Goal: Transaction & Acquisition: Subscribe to service/newsletter

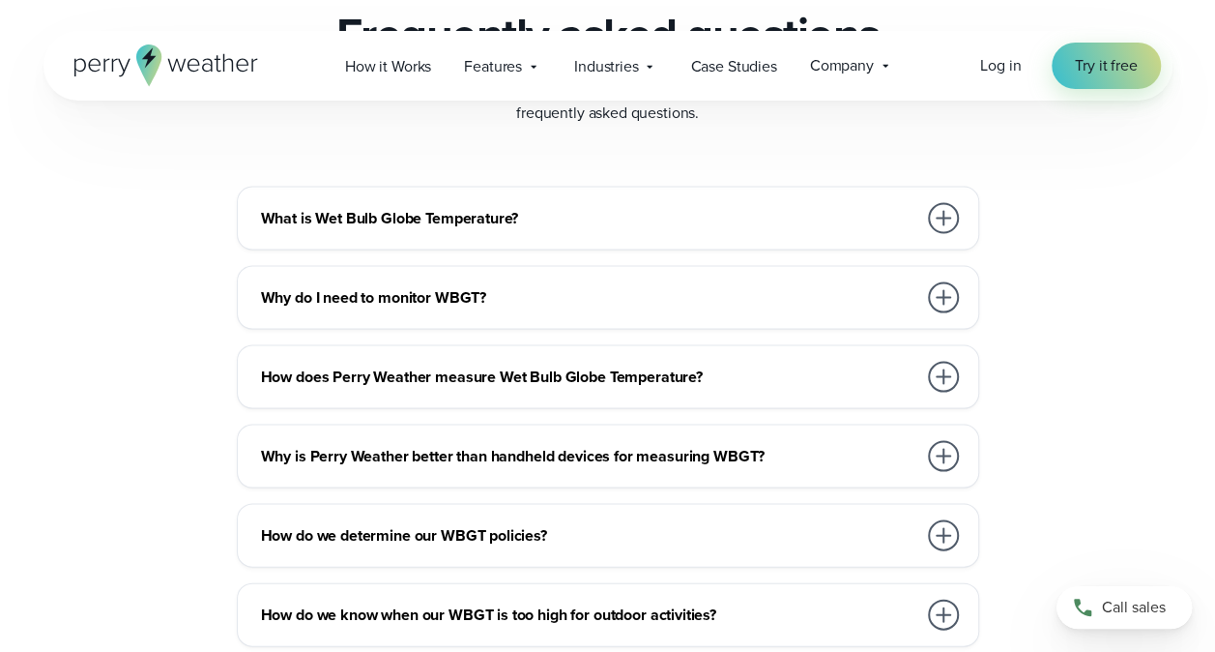
scroll to position [5317, 0]
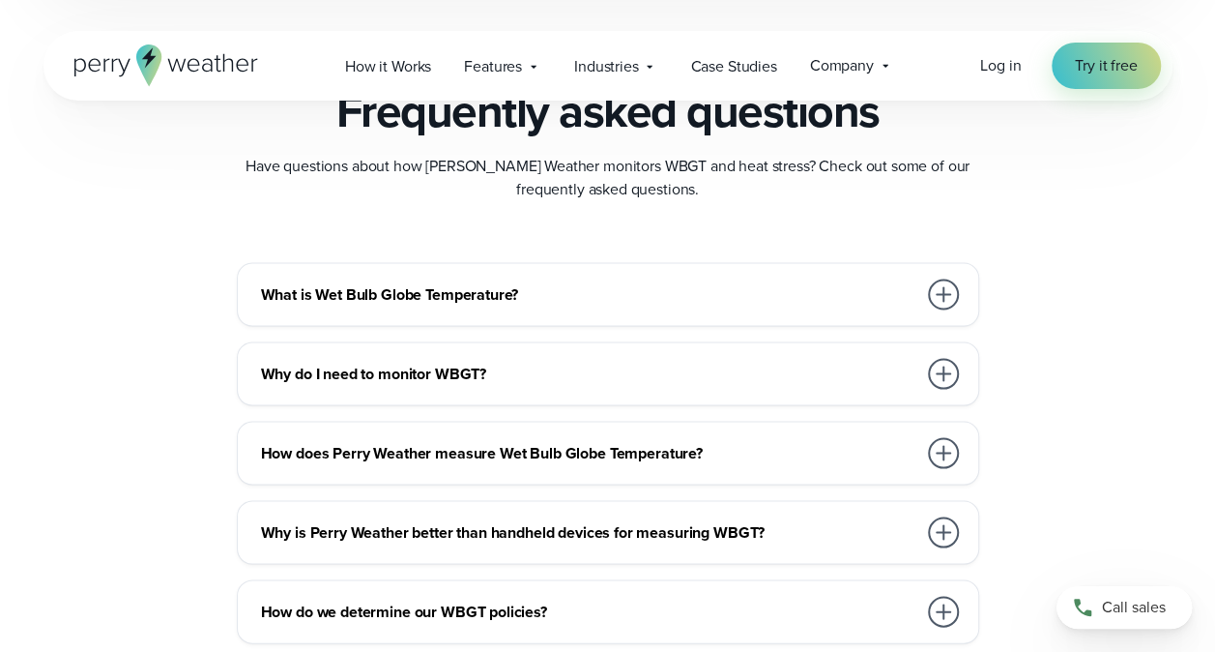
click at [635, 375] on h3 "Why do I need to monitor WBGT?" at bounding box center [588, 373] width 655 height 23
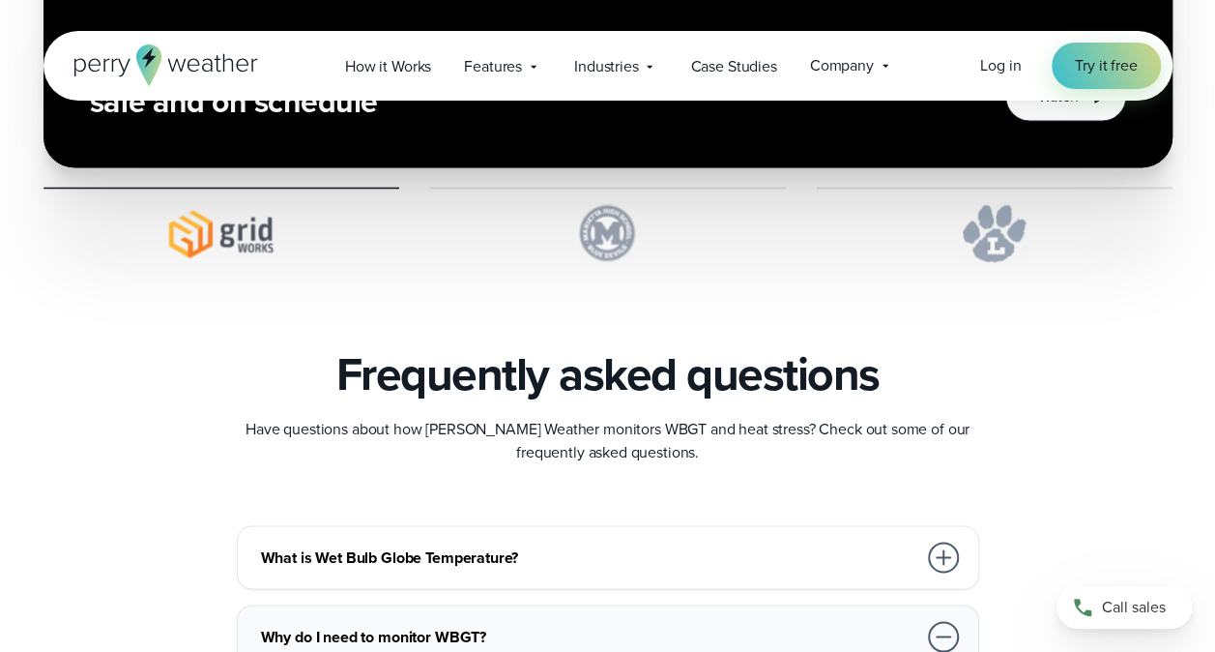
scroll to position [4930, 0]
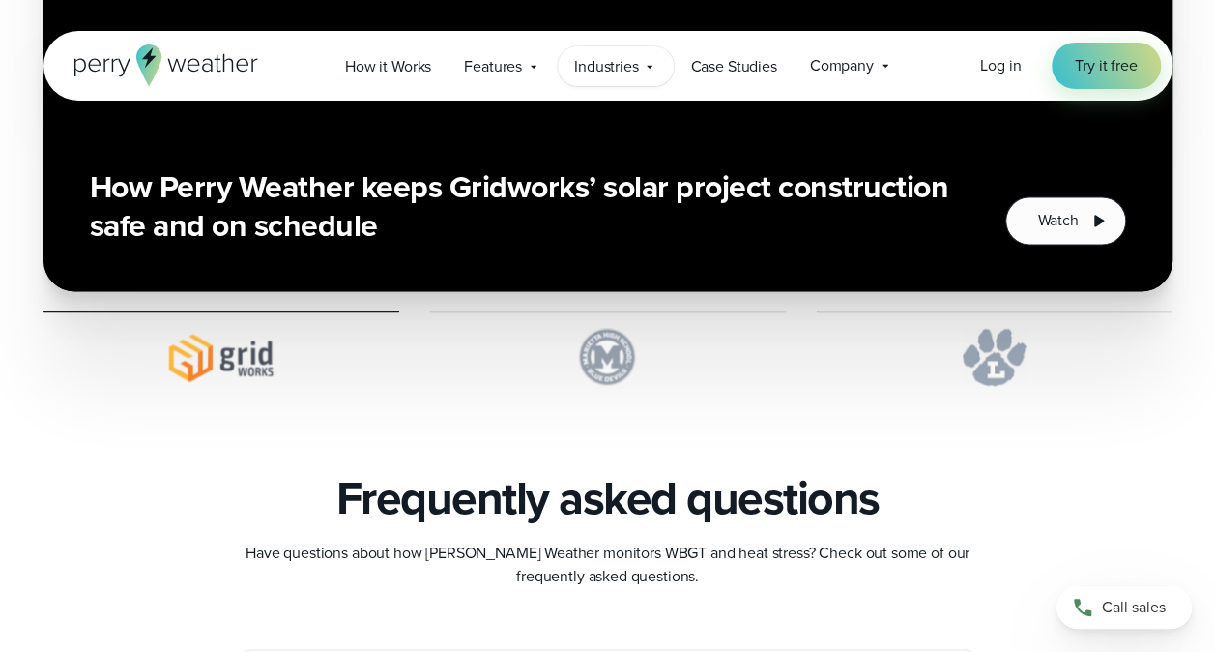
click at [604, 72] on span "Industries" at bounding box center [606, 66] width 65 height 23
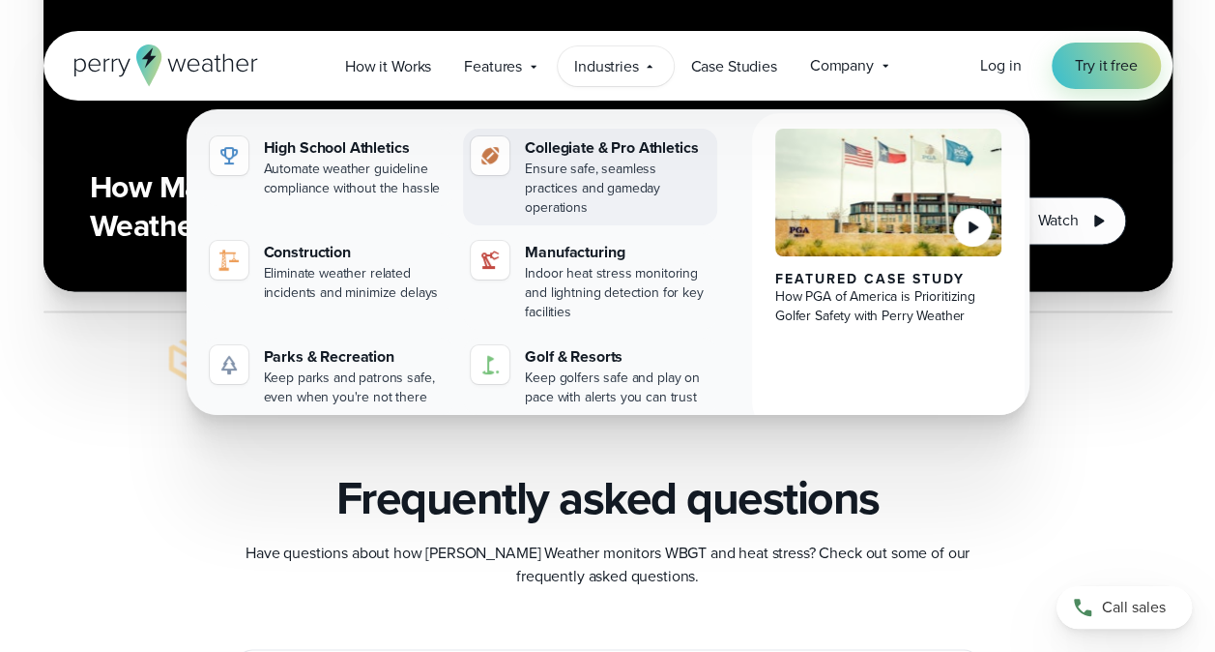
click at [606, 146] on div "Collegiate & Pro Athletics" at bounding box center [617, 147] width 185 height 23
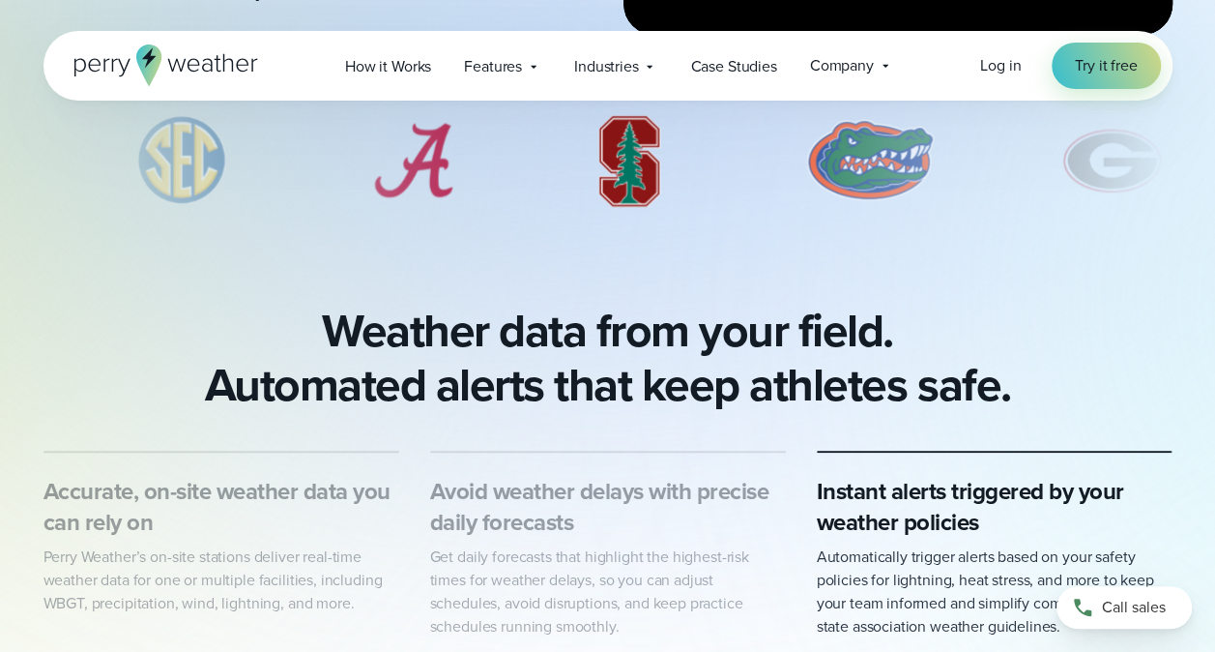
scroll to position [773, 0]
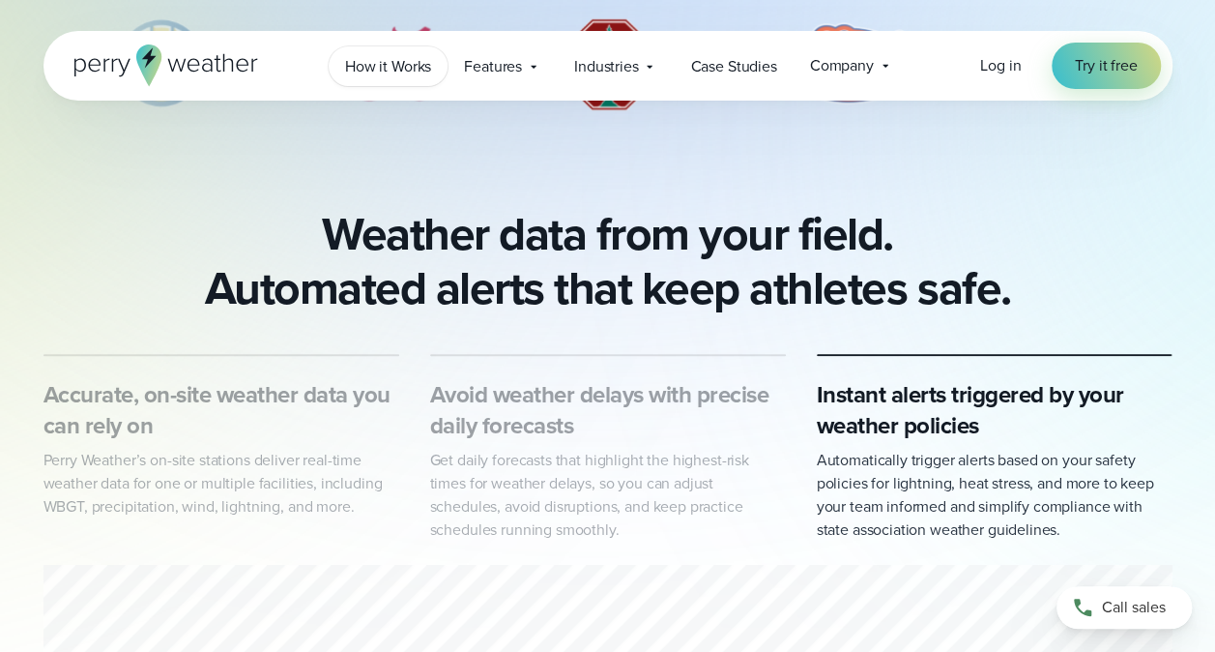
click at [394, 64] on span "How it Works" at bounding box center [388, 66] width 86 height 23
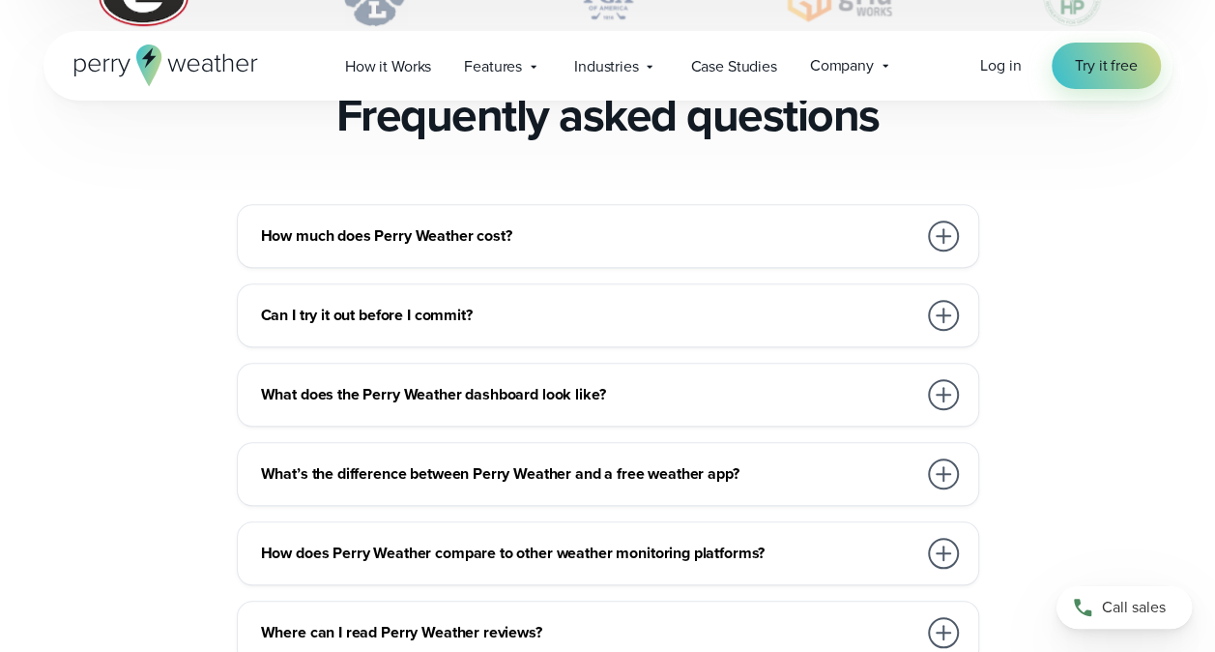
scroll to position [4254, 0]
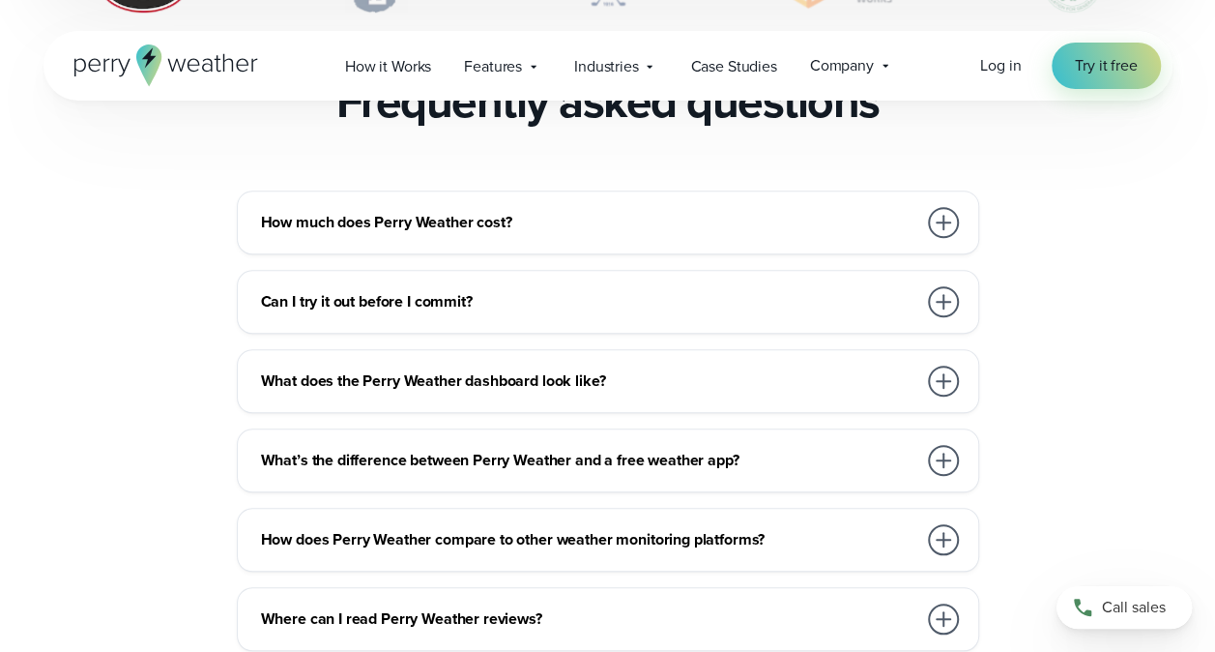
click at [688, 211] on h3 "How much does Perry Weather cost?" at bounding box center [588, 222] width 655 height 23
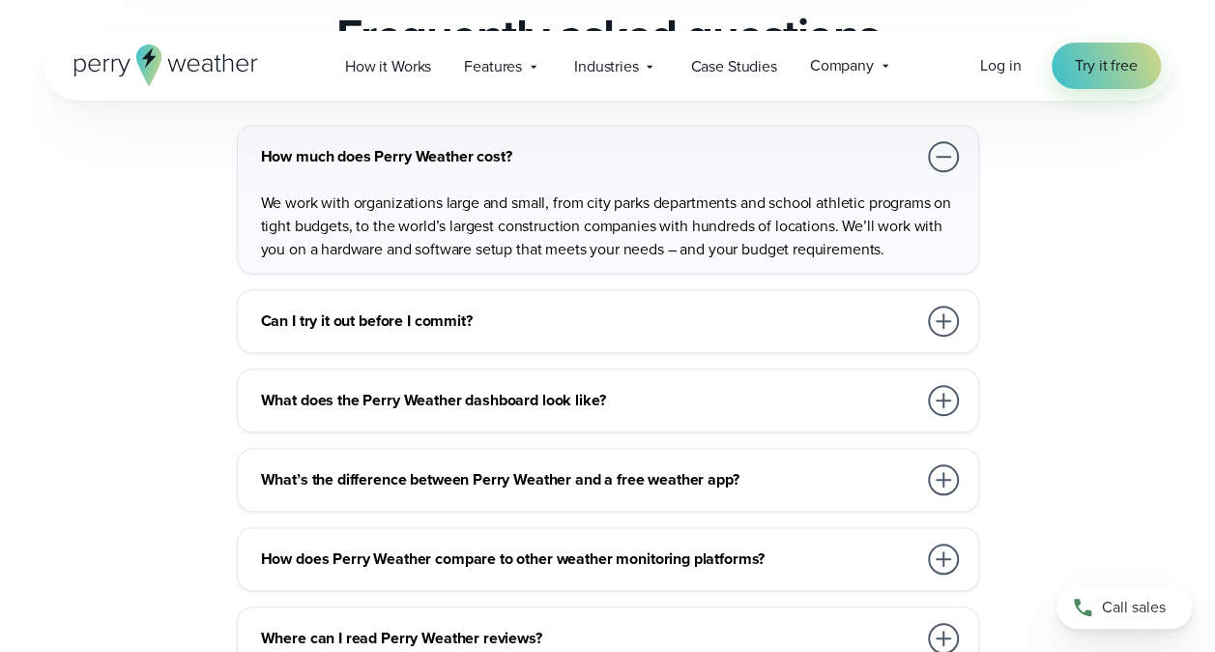
scroll to position [4350, 0]
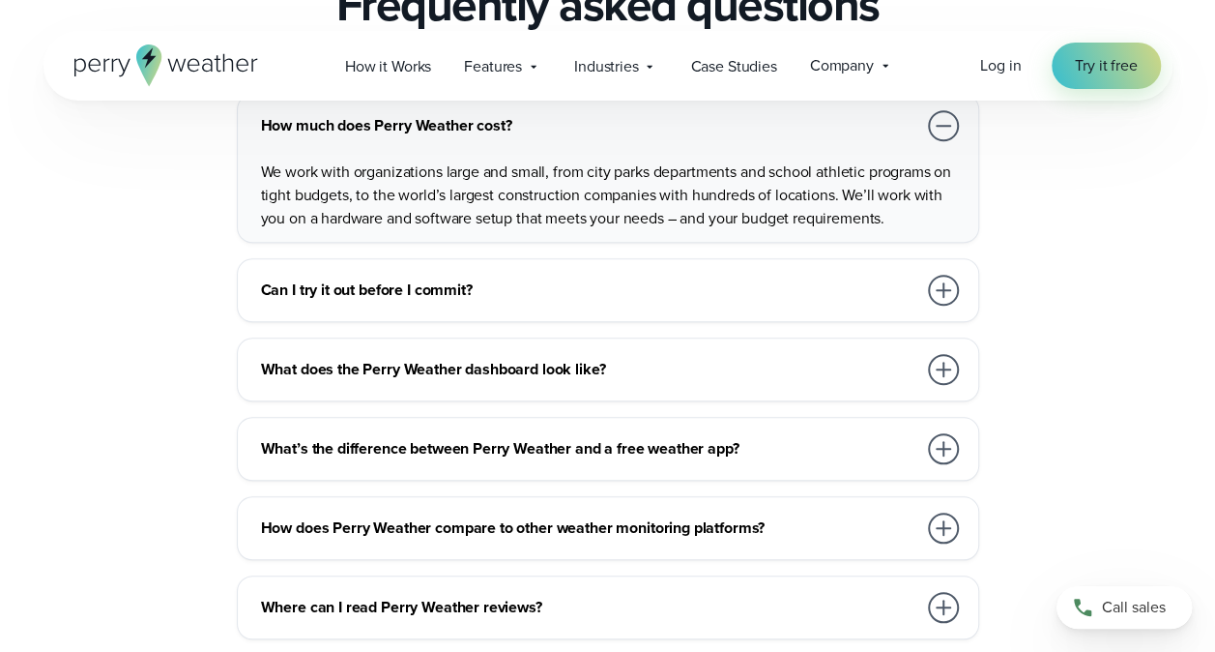
click at [719, 278] on h3 "Can I try it out before I commit?" at bounding box center [588, 289] width 655 height 23
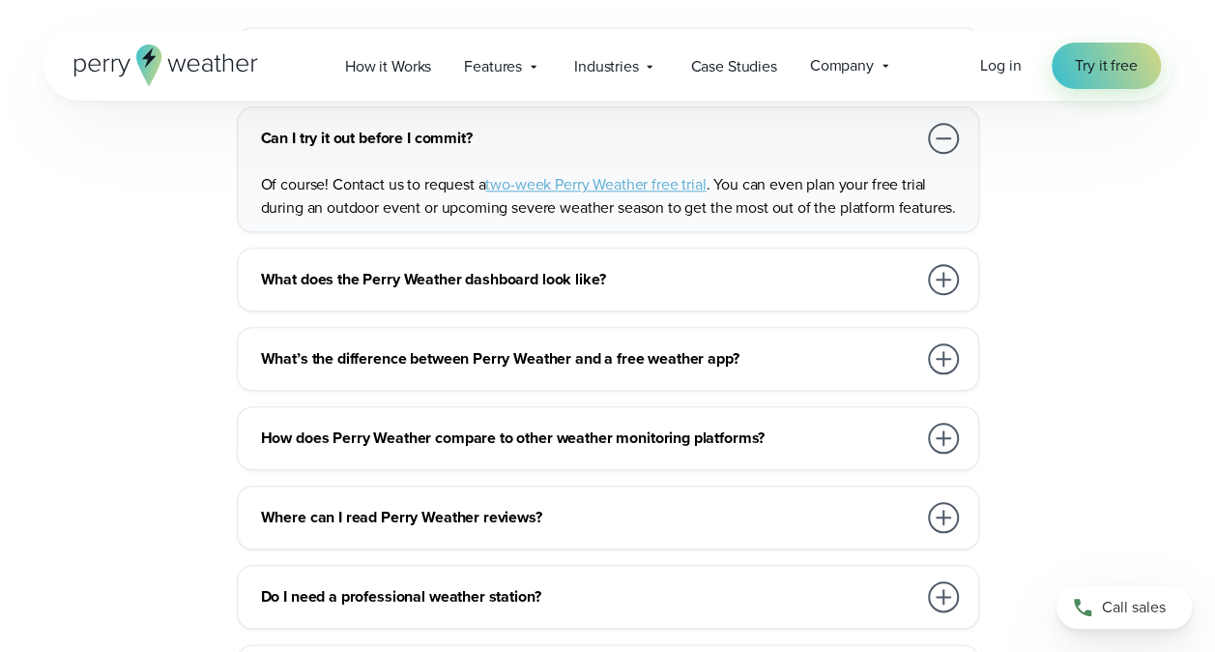
scroll to position [4447, 0]
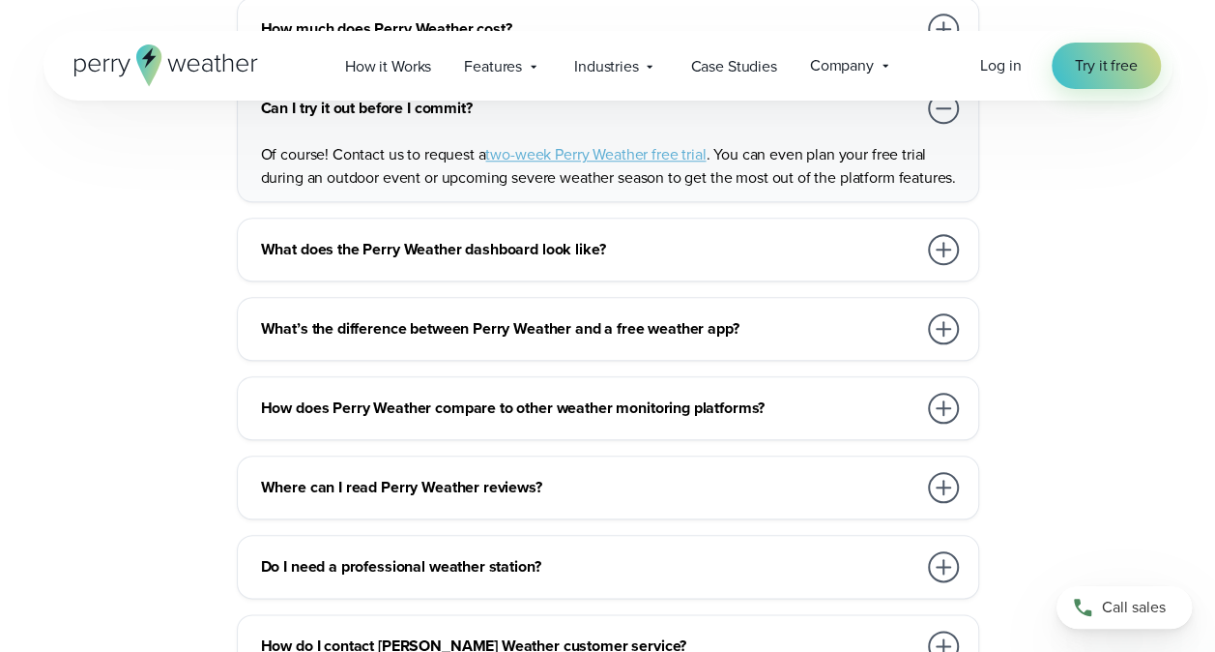
click at [739, 238] on h3 "What does the Perry Weather dashboard look like?" at bounding box center [588, 249] width 655 height 23
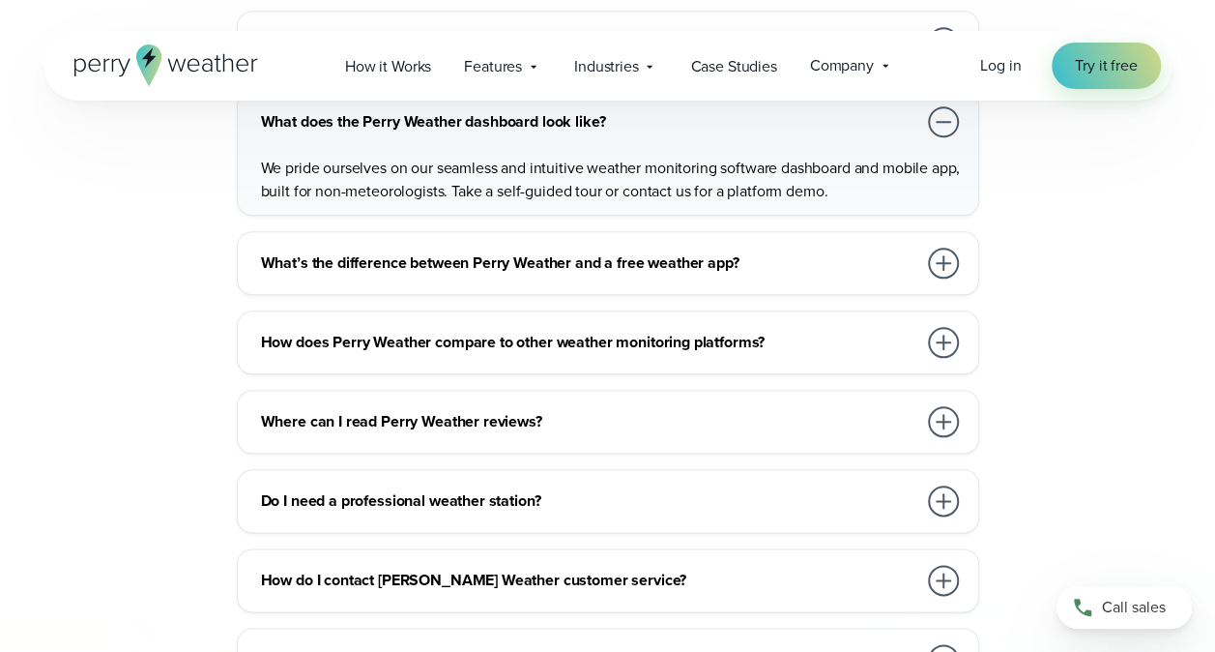
scroll to position [4544, 0]
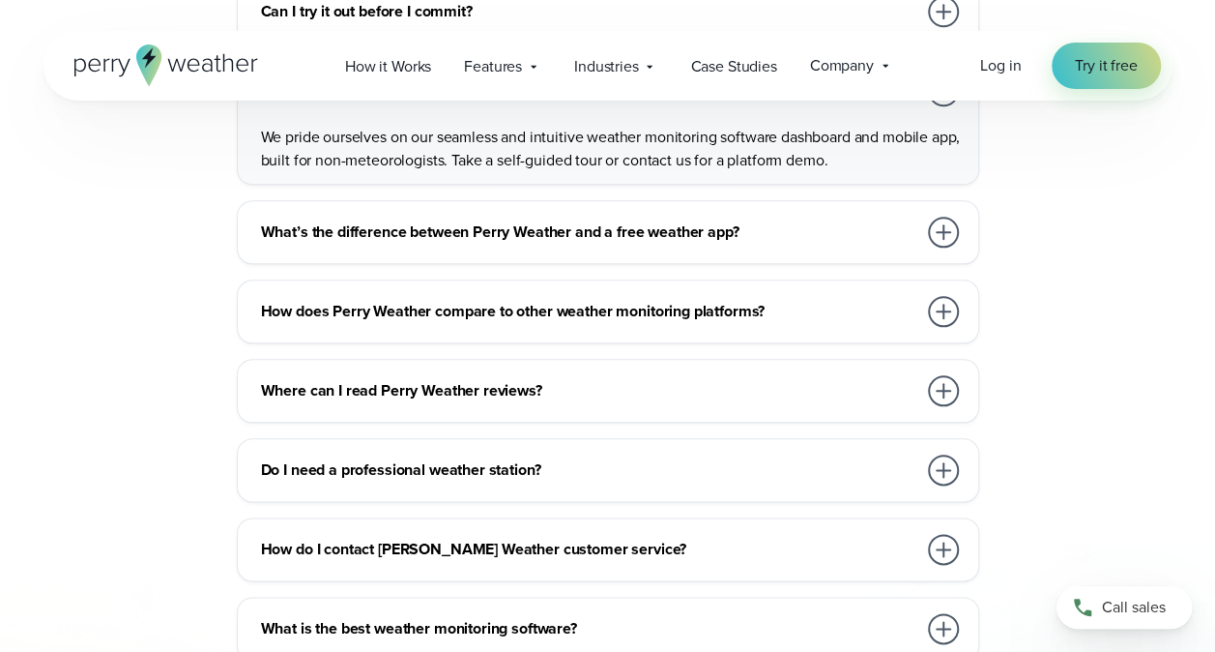
click at [708, 220] on h3 "What’s the difference between Perry Weather and a free weather app?" at bounding box center [588, 231] width 655 height 23
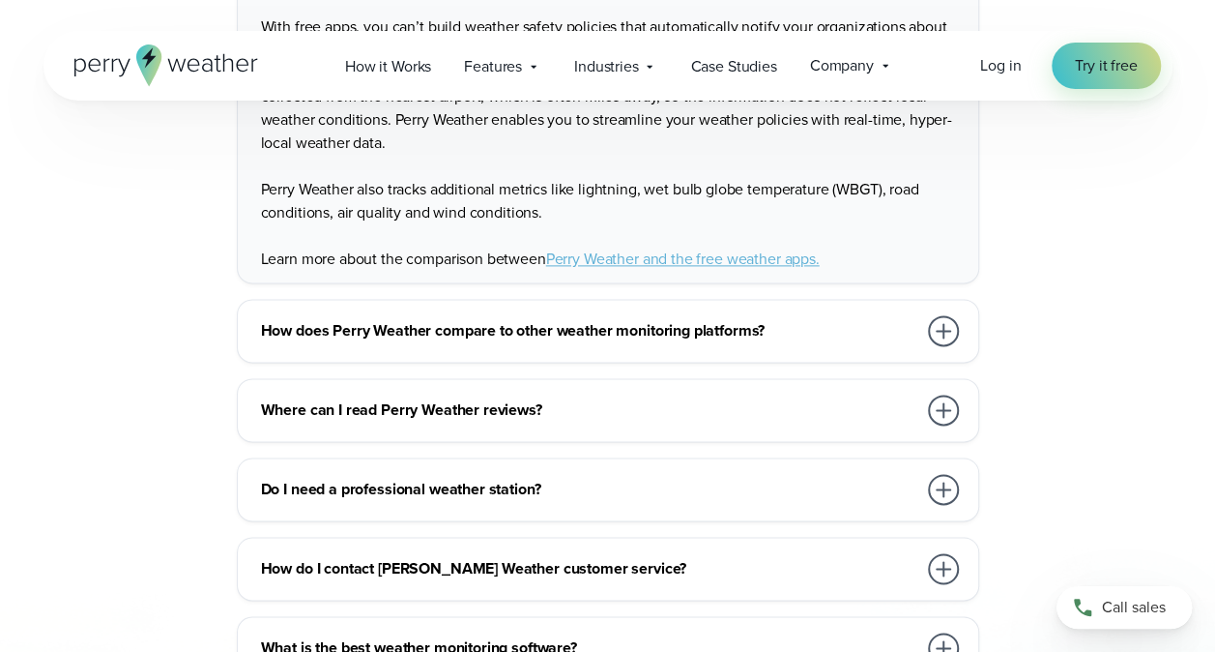
scroll to position [4834, 0]
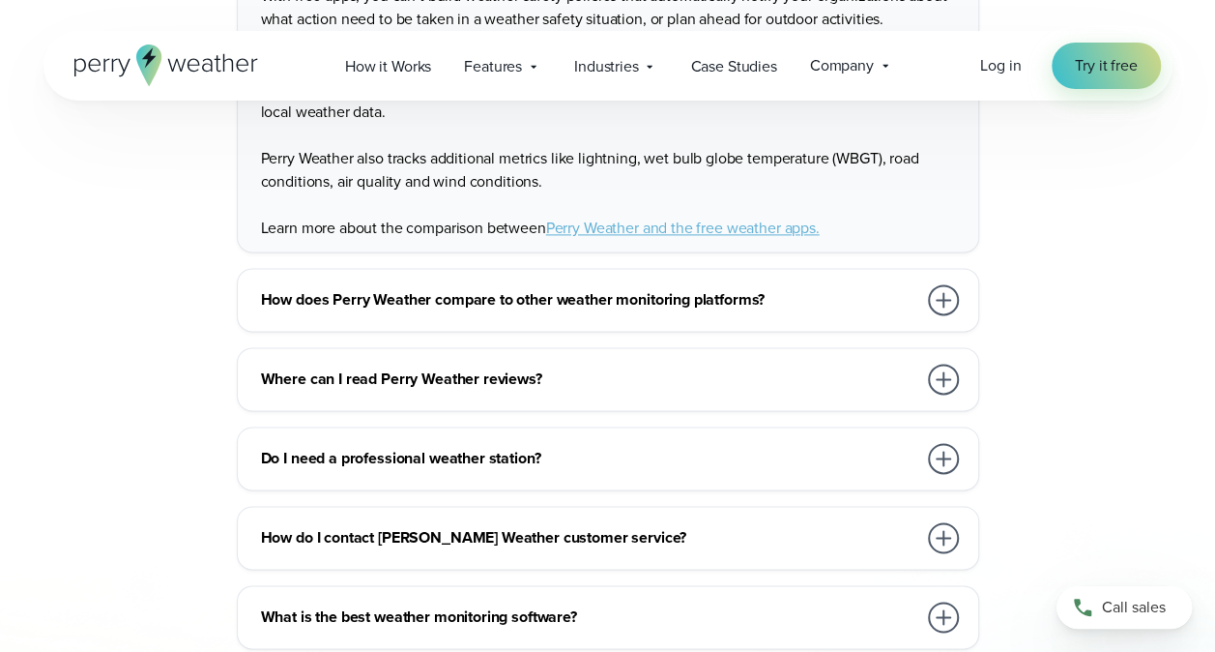
click at [801, 288] on h3 "How does Perry Weather compare to other weather monitoring platforms?" at bounding box center [588, 299] width 655 height 23
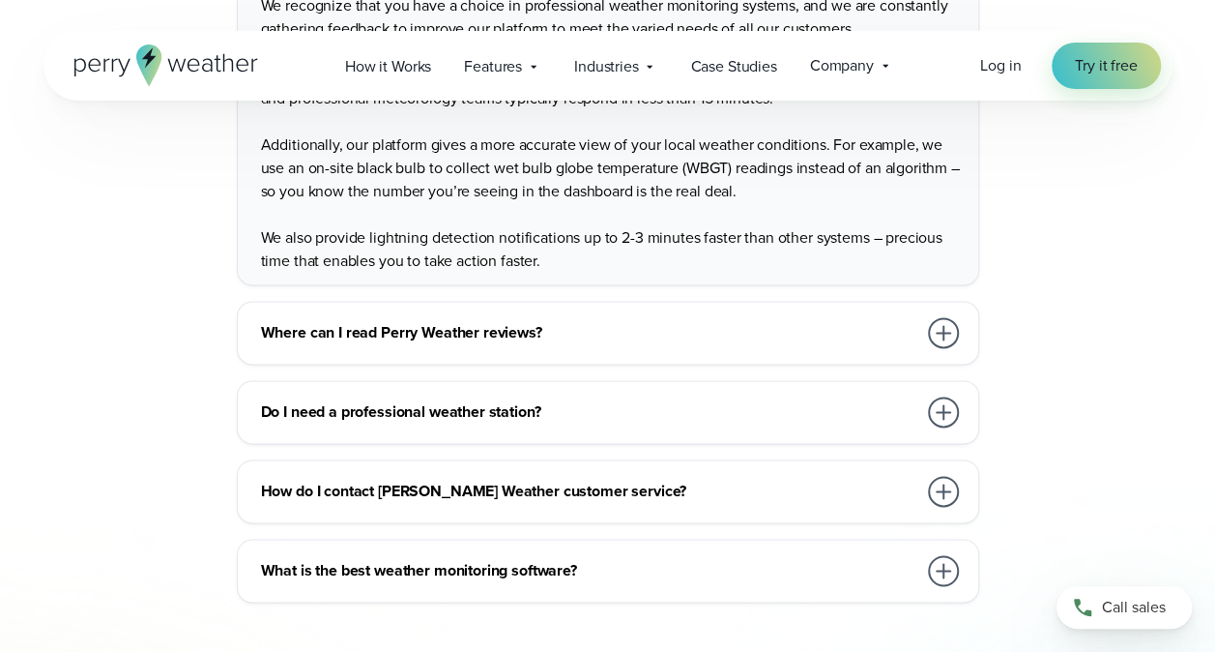
click at [683, 400] on h3 "Do I need a professional weather station?" at bounding box center [588, 411] width 655 height 23
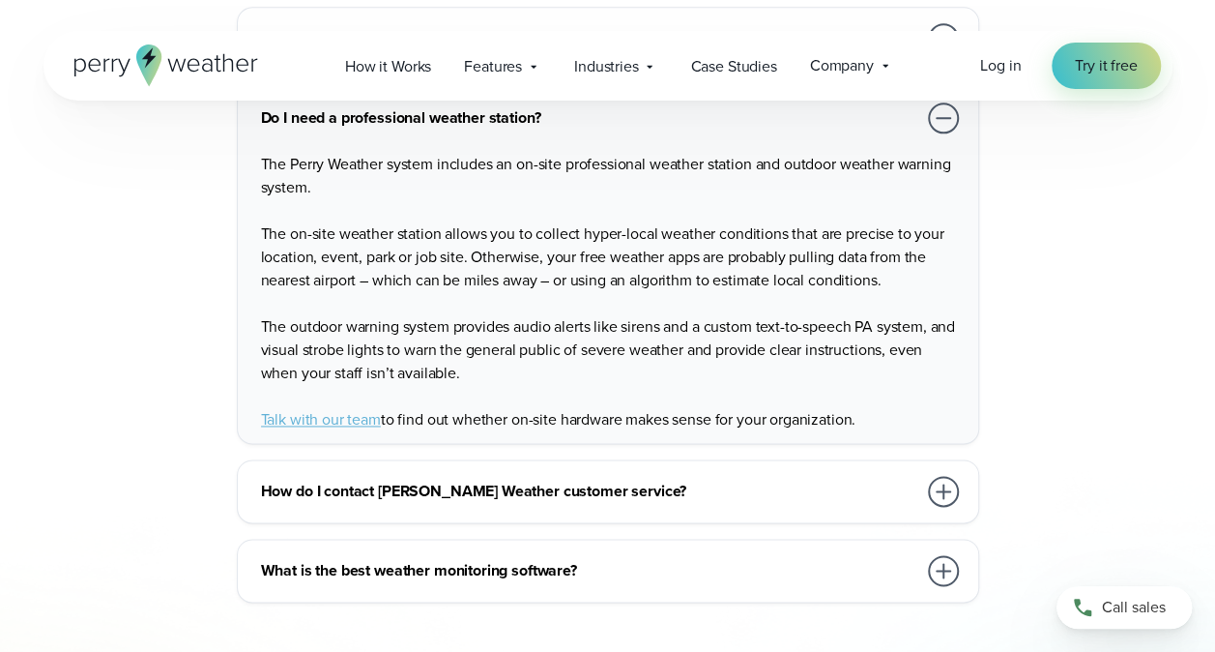
scroll to position [4930, 0]
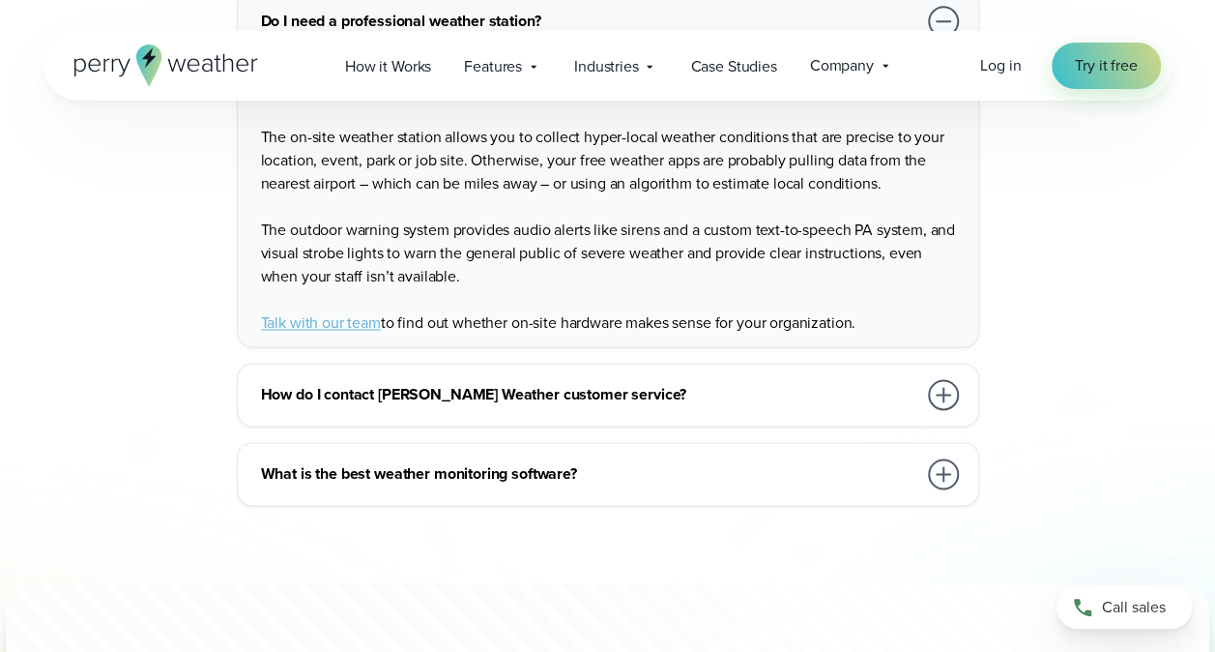
click at [684, 383] on h3 "How do I contact Perry Weather customer service?" at bounding box center [588, 394] width 655 height 23
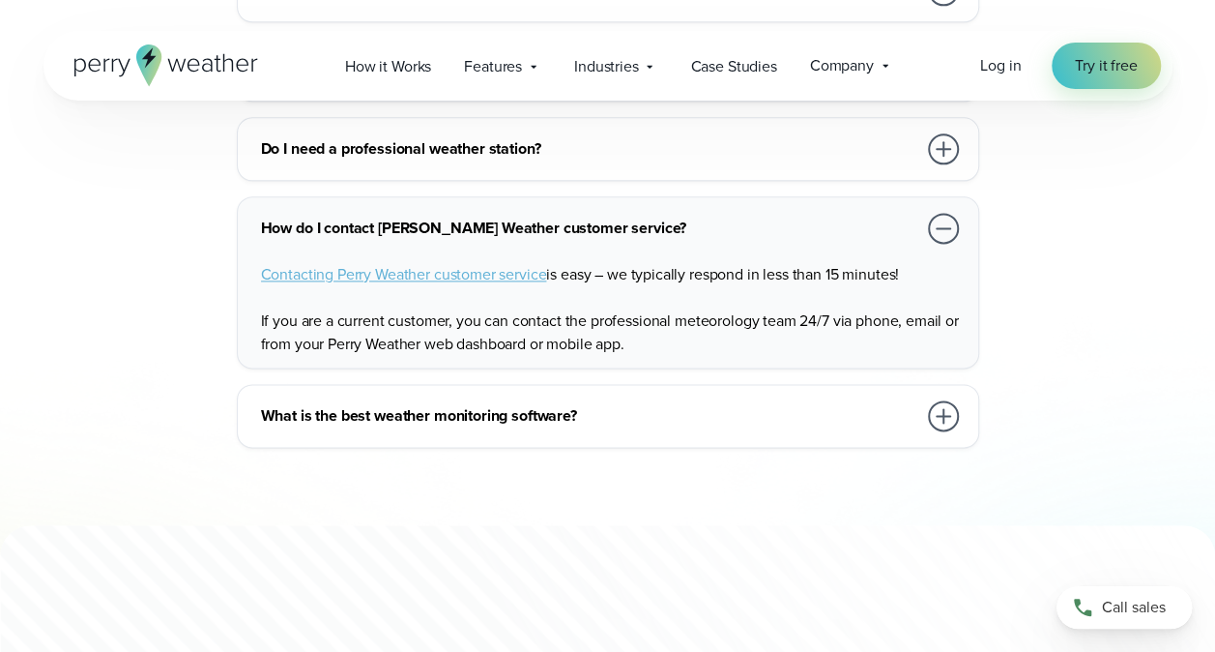
scroll to position [4834, 0]
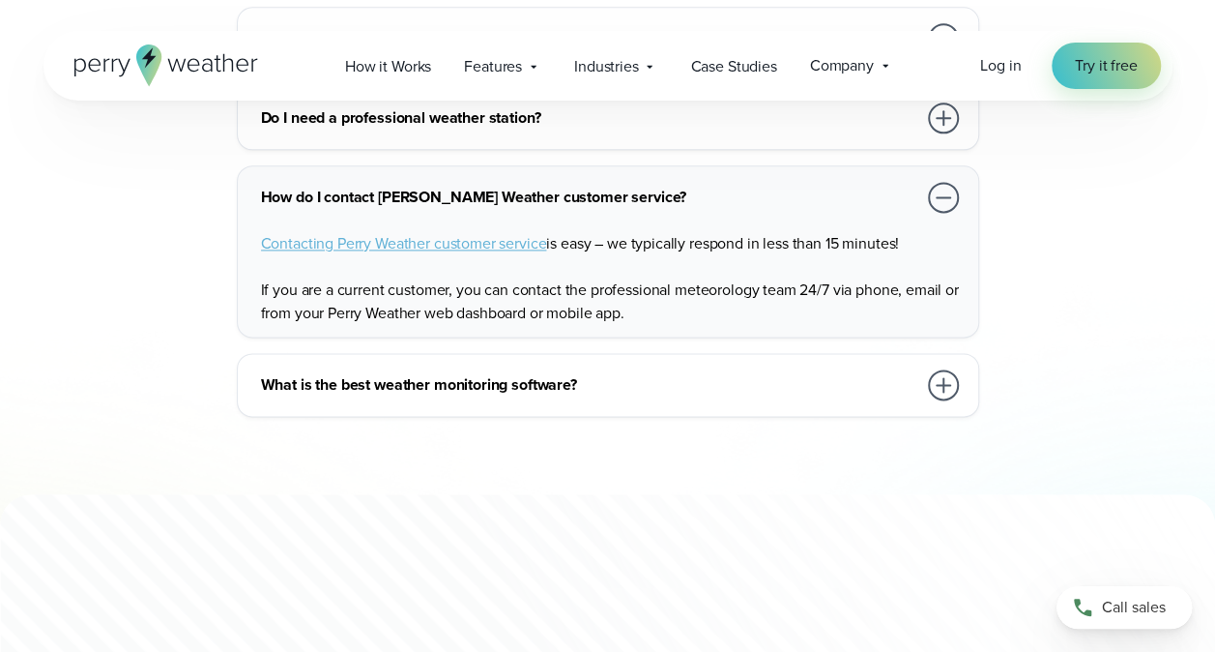
click at [665, 373] on h3 "What is the best weather monitoring software?" at bounding box center [588, 384] width 655 height 23
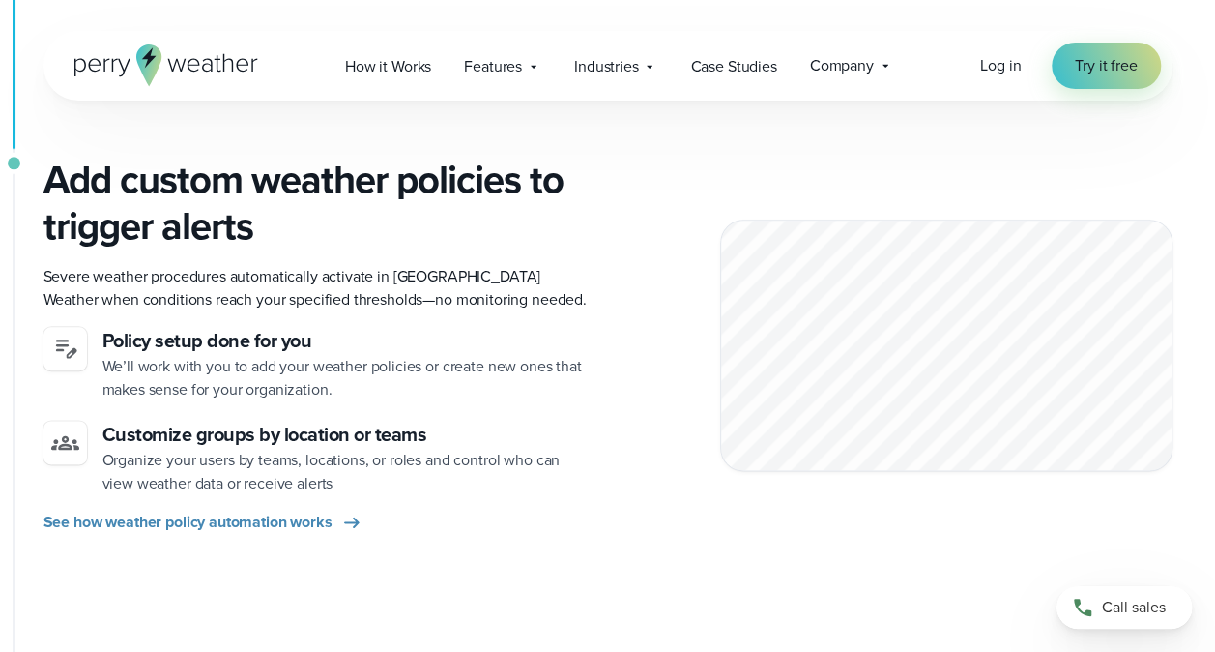
scroll to position [580, 0]
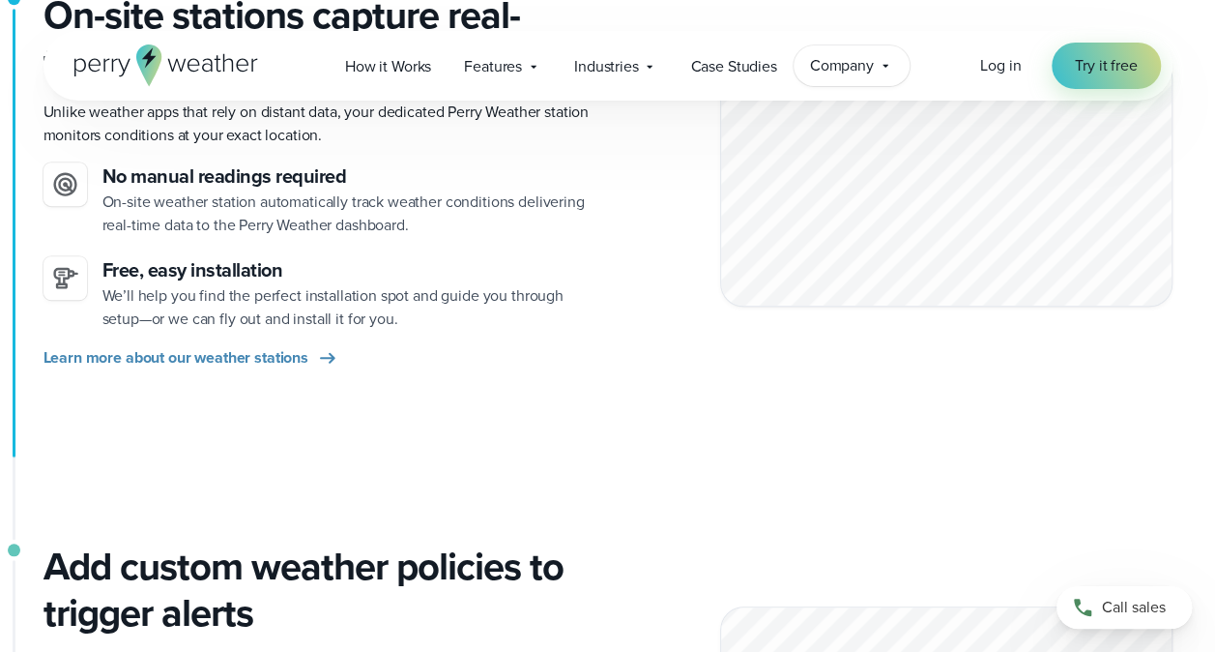
click at [851, 66] on span "Company" at bounding box center [842, 65] width 64 height 23
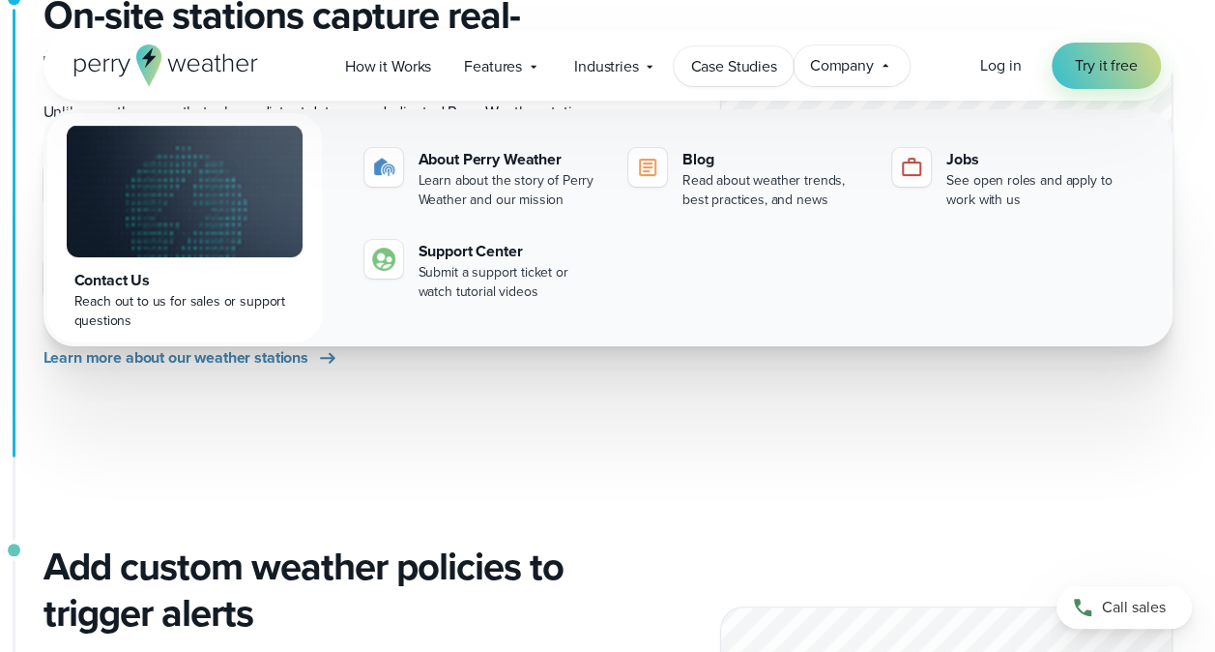
click at [757, 66] on span "Case Studies" at bounding box center [733, 66] width 86 height 23
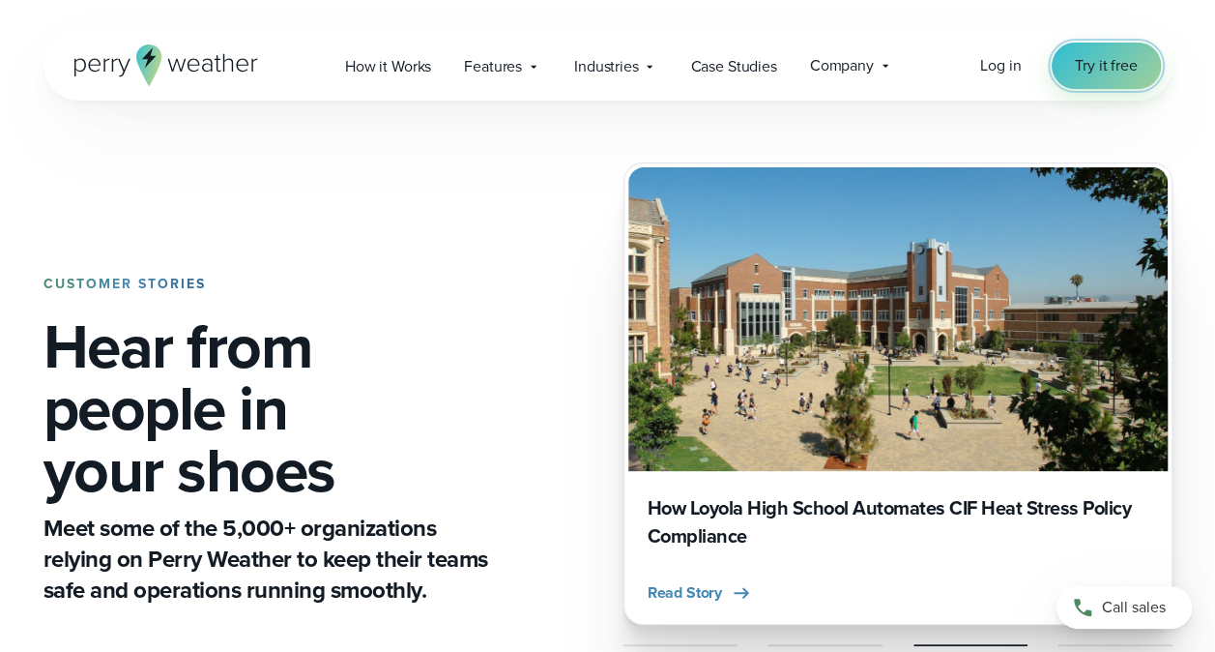
click at [1120, 57] on span "Try it free" at bounding box center [1106, 65] width 62 height 23
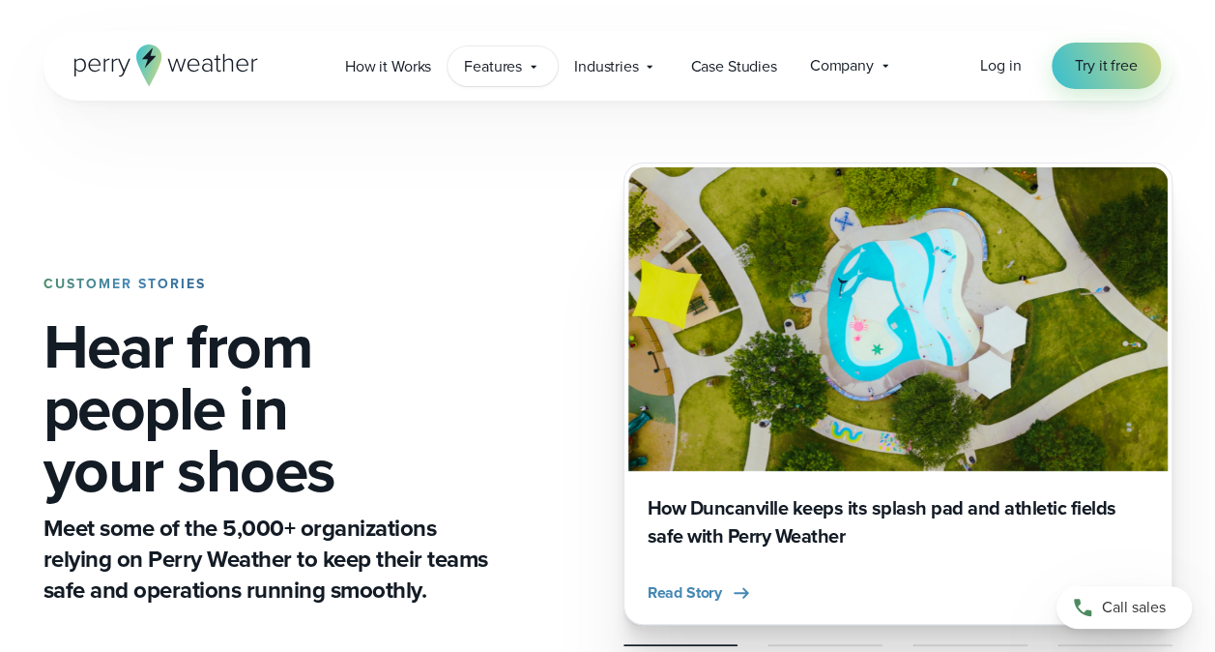
click at [518, 66] on span "Features" at bounding box center [493, 66] width 58 height 23
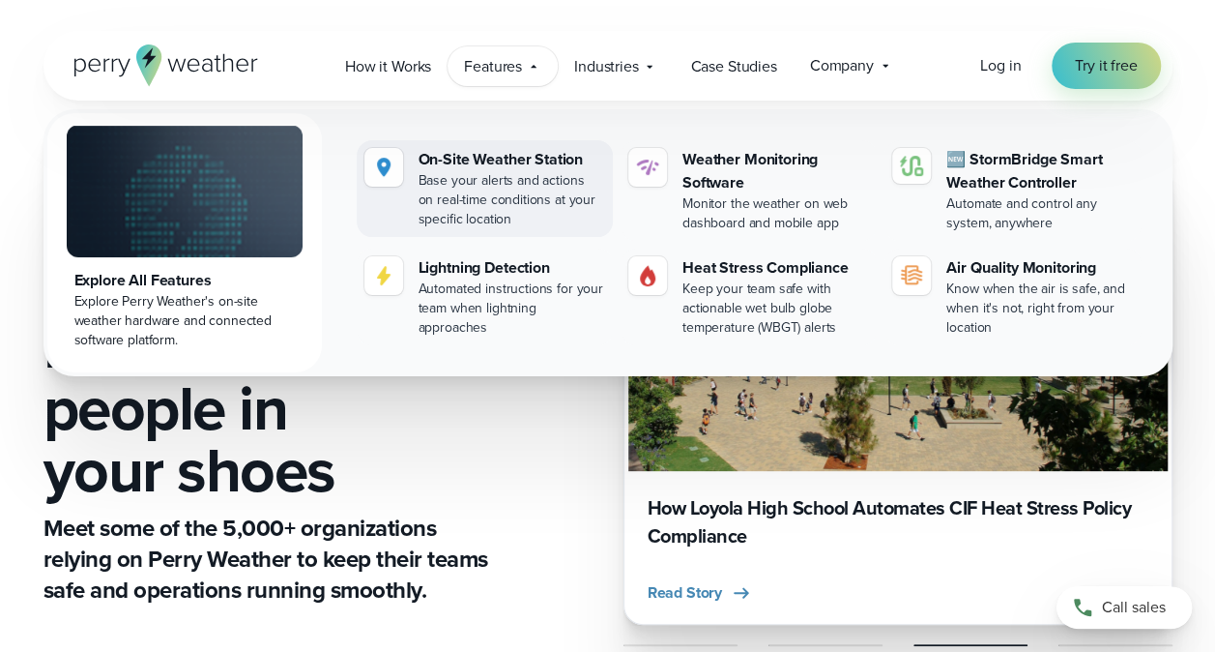
click at [491, 163] on div "On-Site Weather Station" at bounding box center [512, 159] width 187 height 23
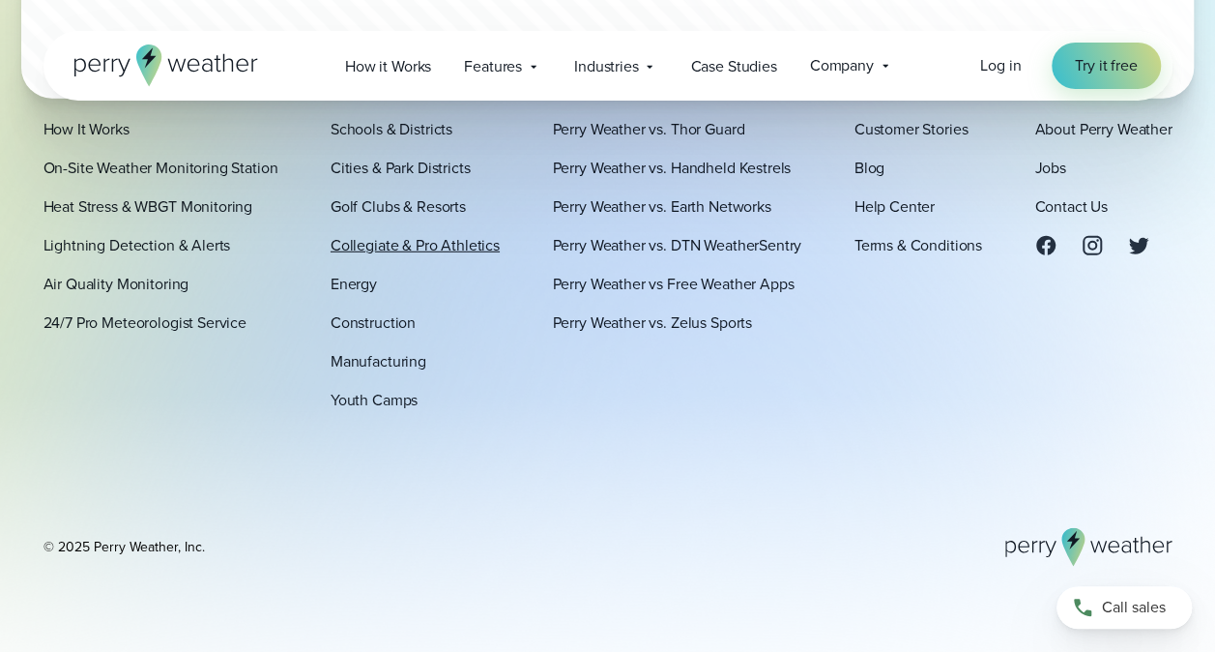
scroll to position [6274, 0]
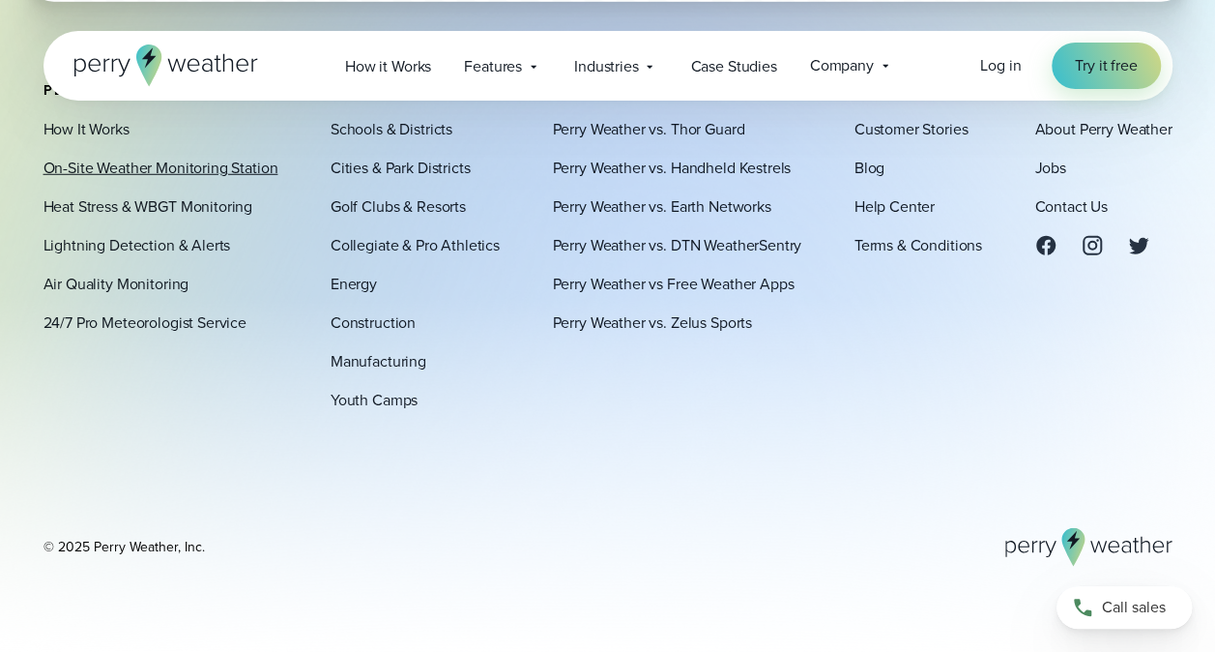
click at [102, 171] on link "On-Site Weather Monitoring Station" at bounding box center [161, 168] width 235 height 23
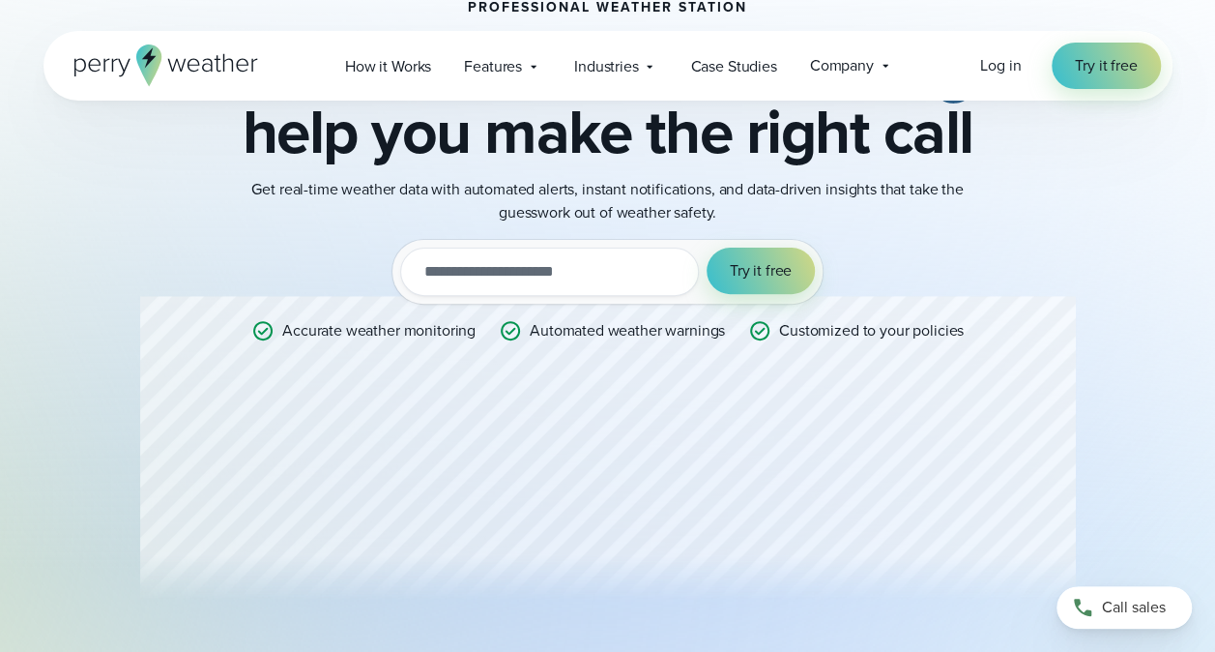
scroll to position [193, 0]
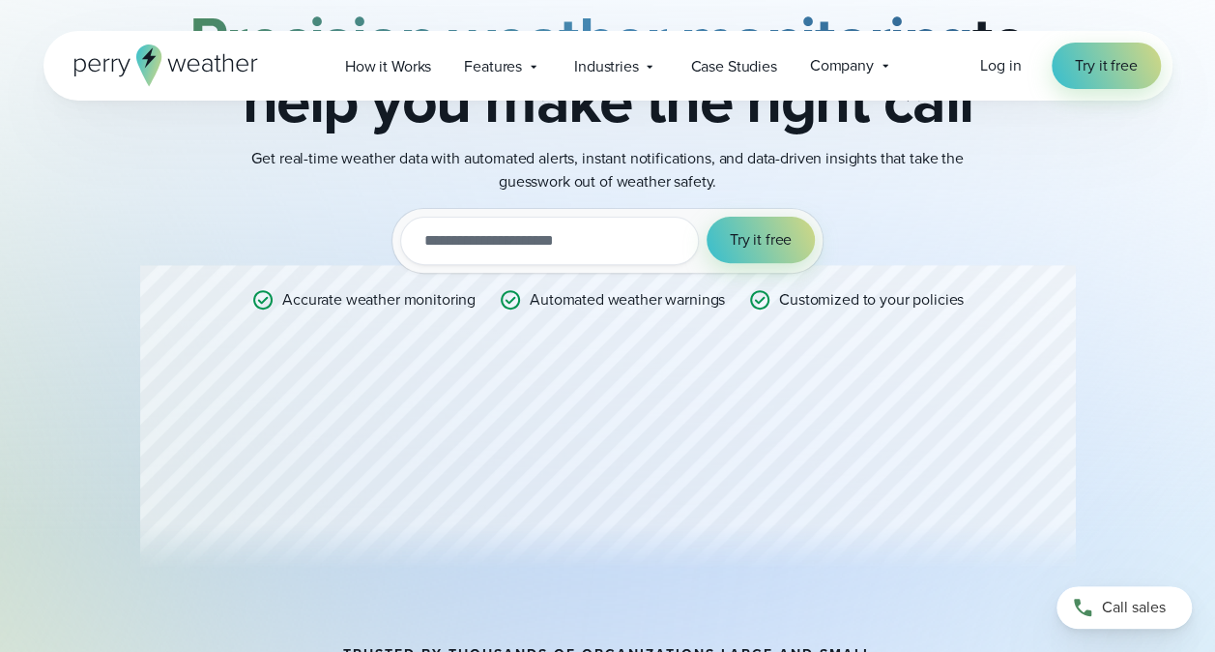
click at [583, 256] on input "email" at bounding box center [549, 241] width 299 height 48
type input "**********"
click at [775, 243] on span "Try it free" at bounding box center [761, 239] width 62 height 23
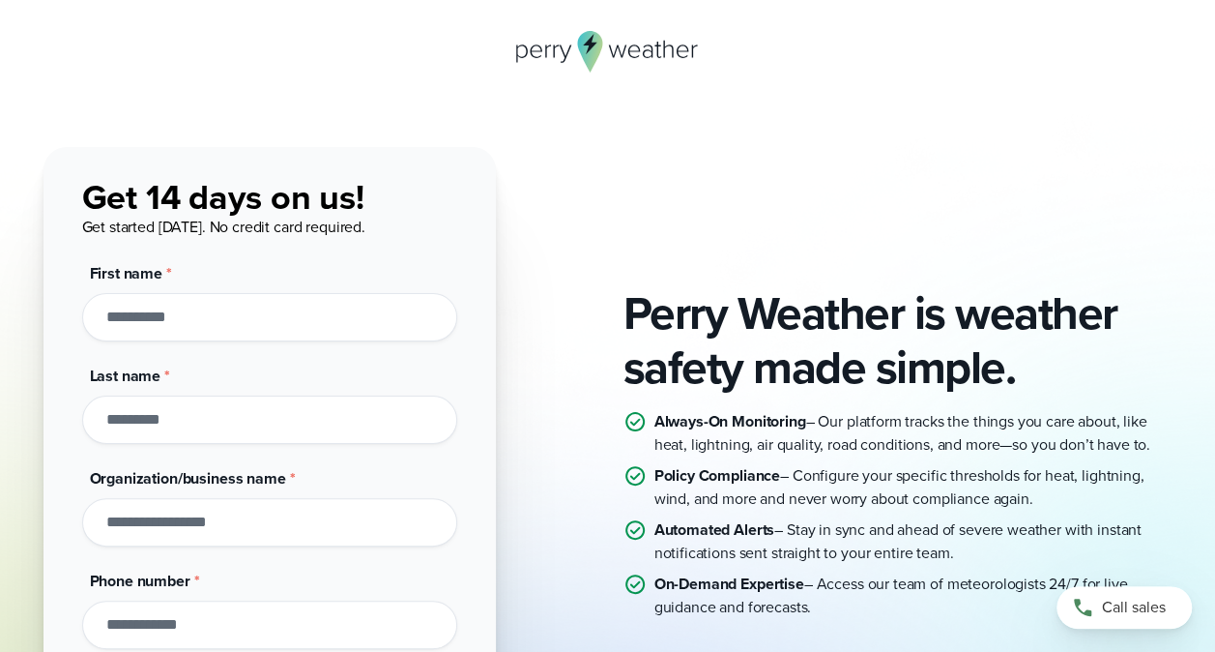
click at [364, 321] on input "First name *" at bounding box center [269, 317] width 375 height 48
type input "****"
type input "*********"
type input "**********"
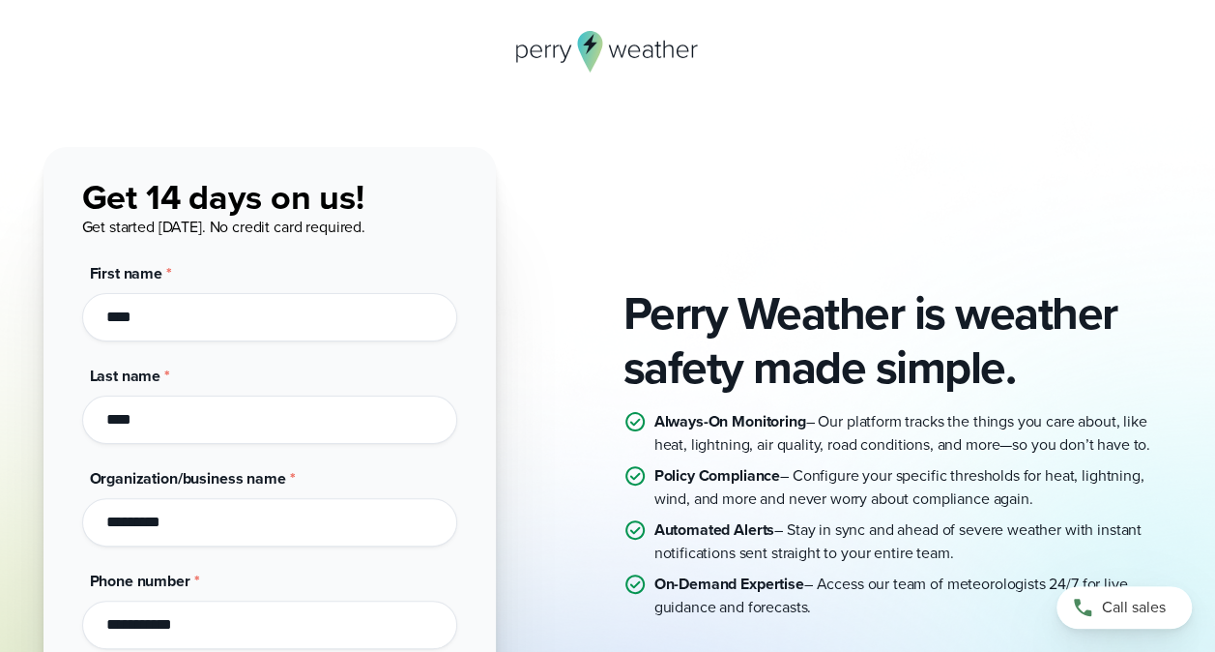
scroll to position [193, 0]
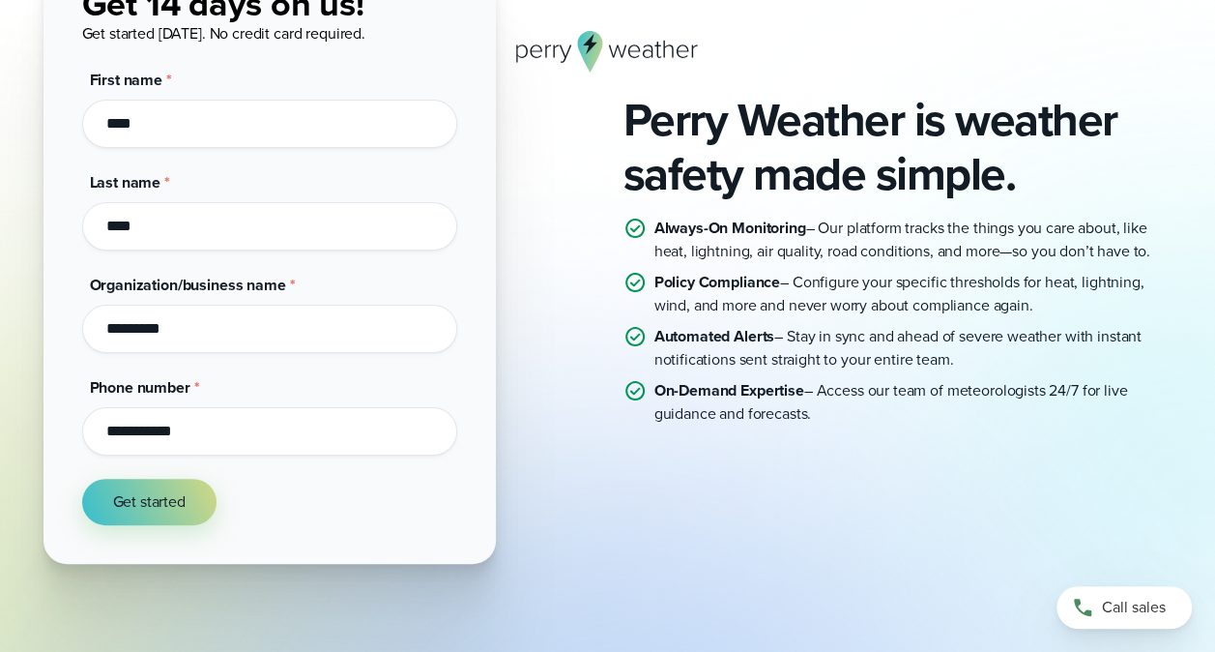
click at [230, 316] on input "*********" at bounding box center [269, 329] width 375 height 48
type input "**********"
click at [484, 297] on div "**********" at bounding box center [270, 259] width 452 height 610
click at [187, 513] on button "Get started" at bounding box center [149, 502] width 134 height 46
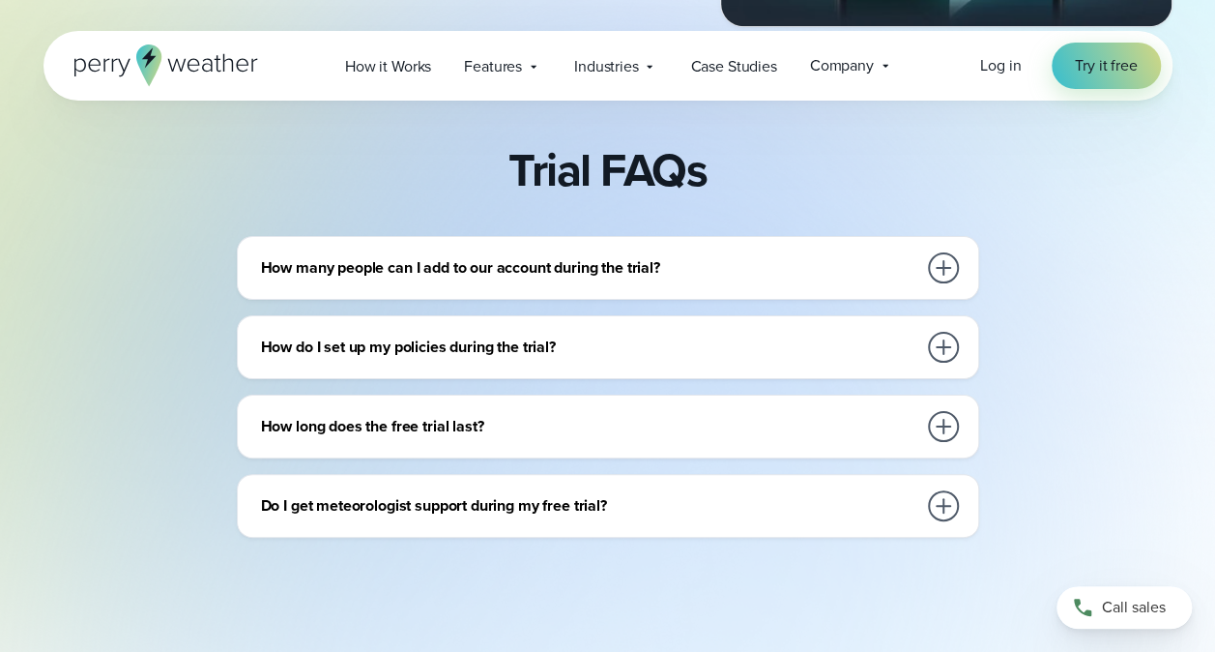
scroll to position [773, 0]
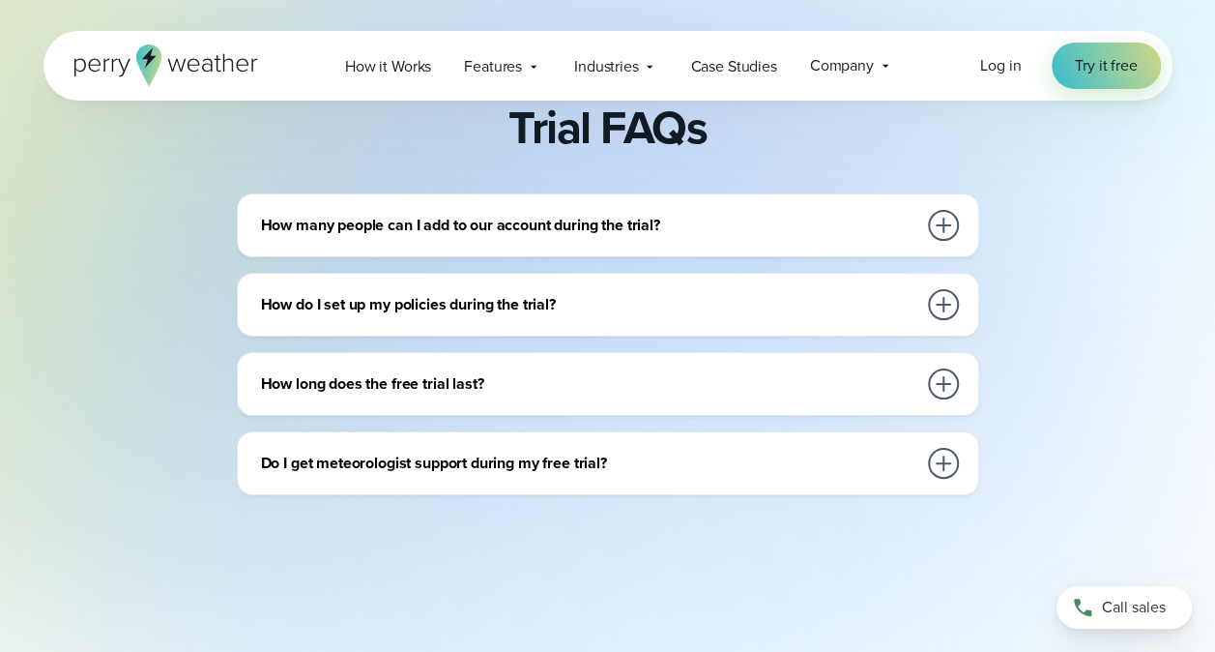
click at [741, 457] on h3 "Do I get meteorologist support during my free trial?" at bounding box center [588, 462] width 655 height 23
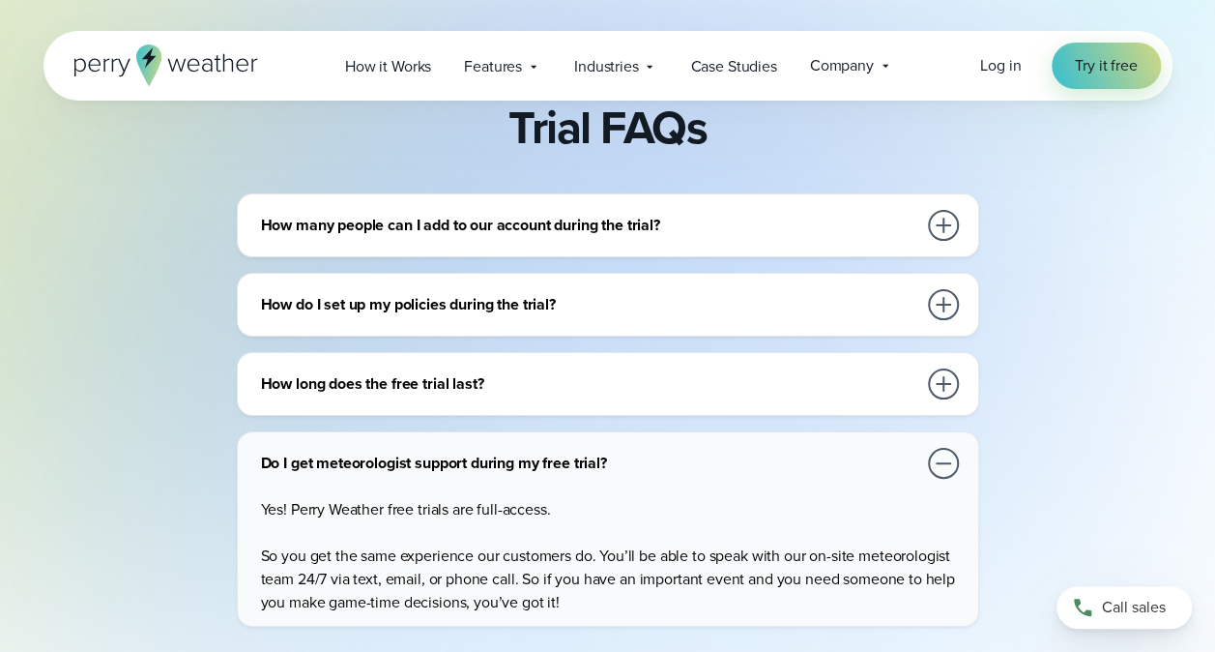
click at [824, 448] on div "Do I get meteorologist support during my free trial?" at bounding box center [612, 463] width 702 height 39
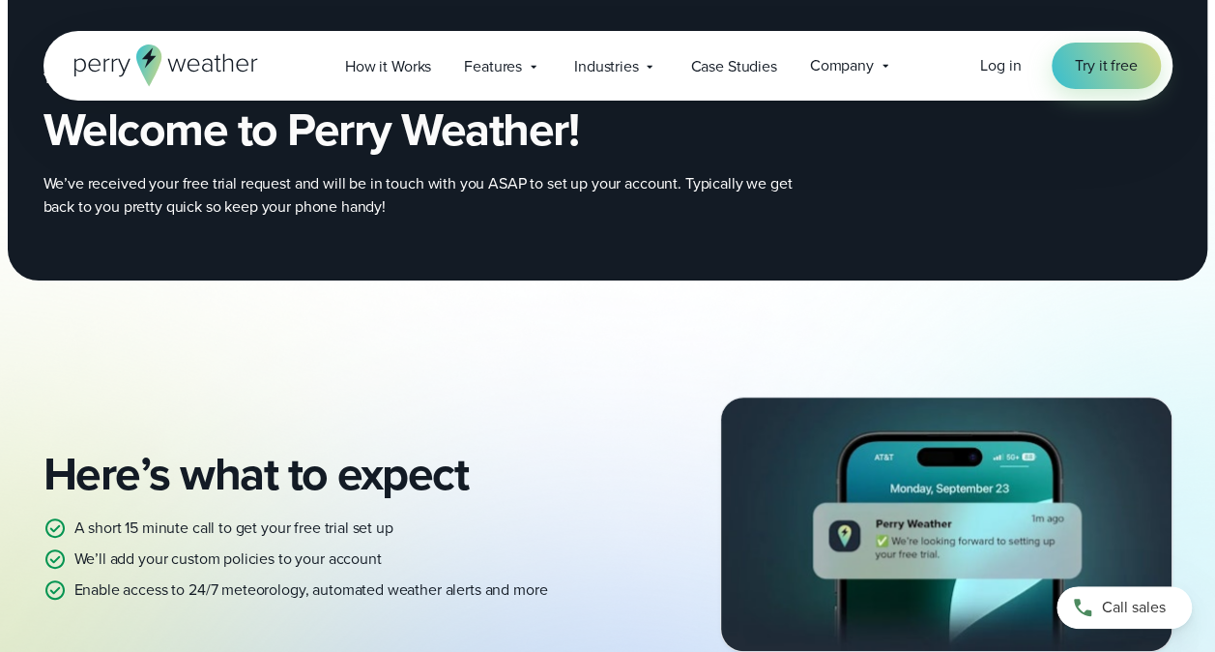
scroll to position [0, 0]
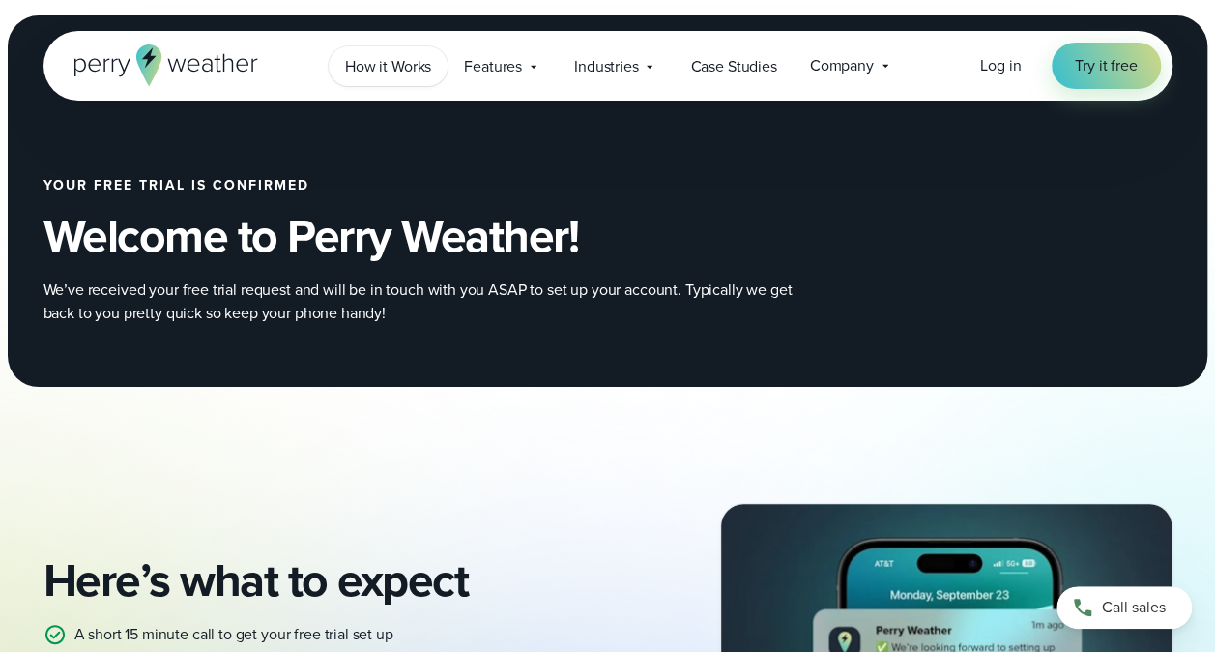
click at [404, 73] on span "How it Works" at bounding box center [388, 66] width 86 height 23
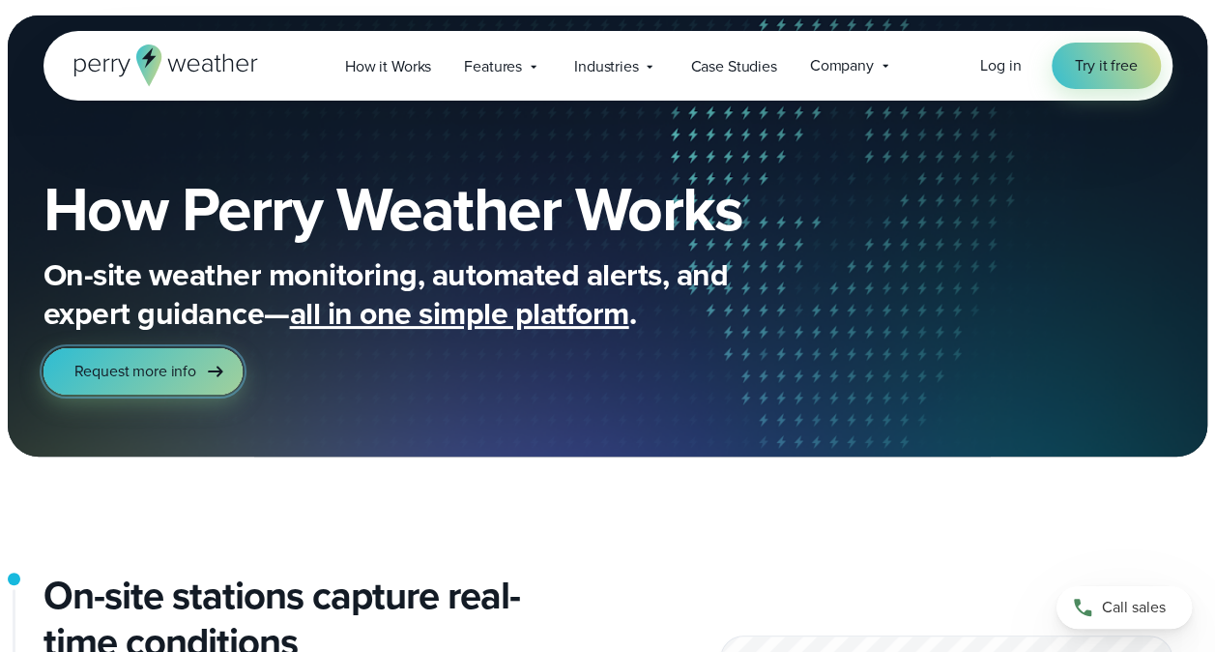
click at [211, 371] on icon at bounding box center [215, 370] width 15 height 11
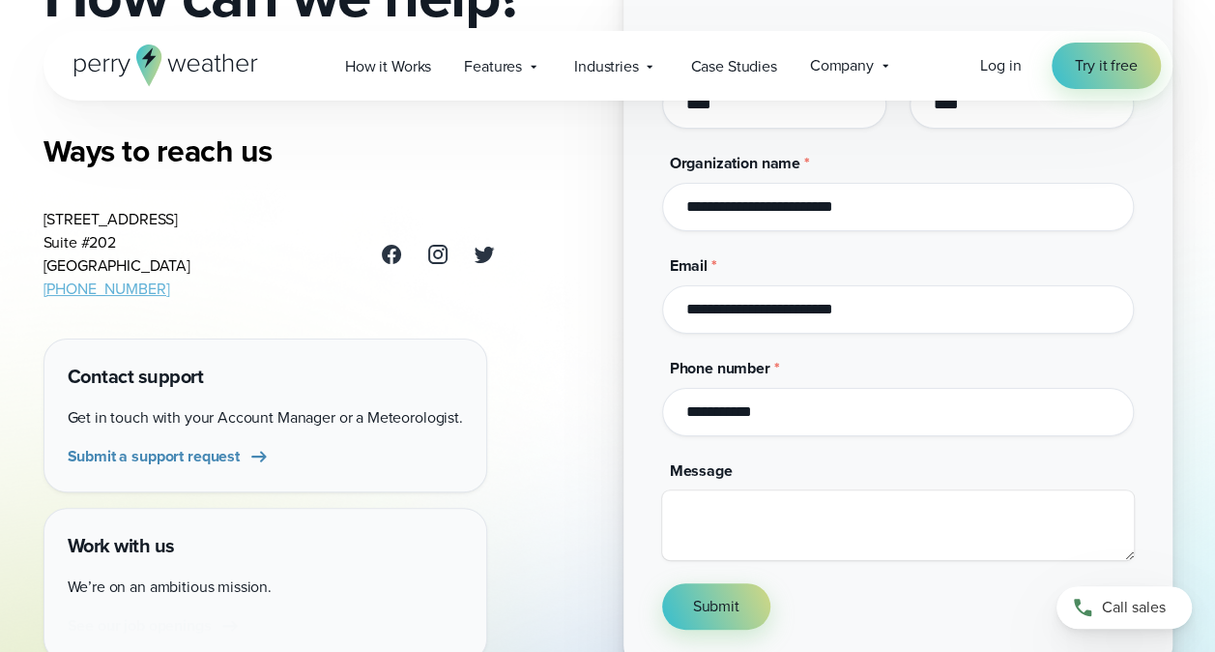
scroll to position [290, 0]
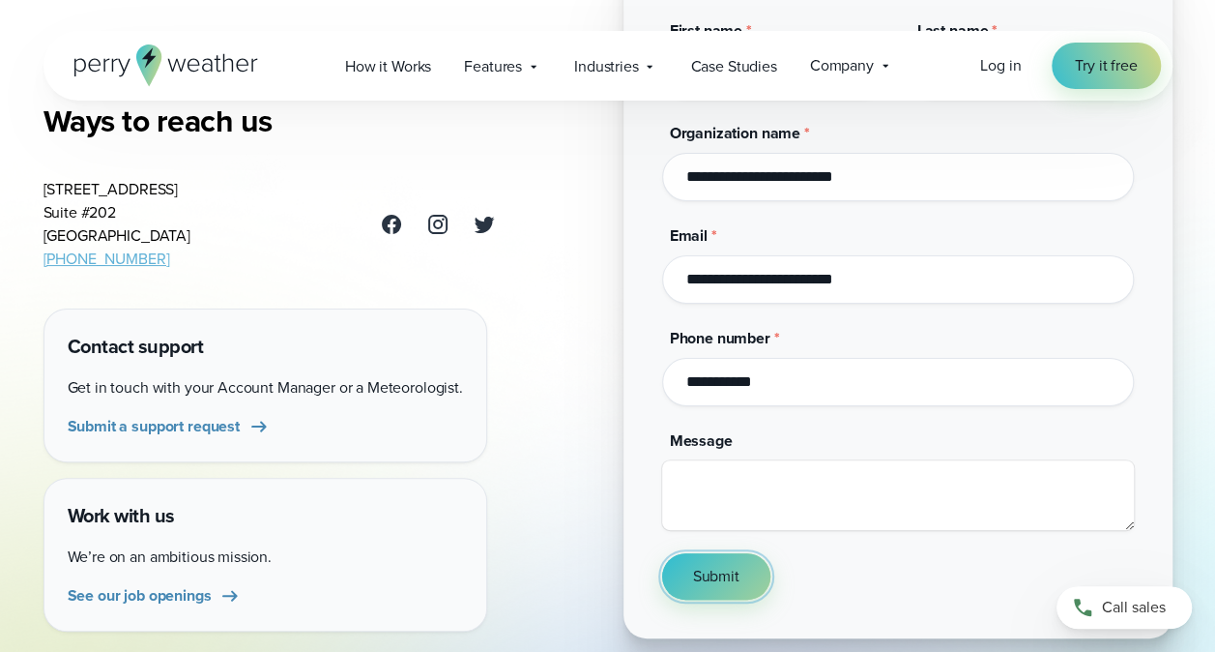
click at [739, 574] on span "Submit" at bounding box center [716, 576] width 46 height 23
